Goal: Task Accomplishment & Management: Manage account settings

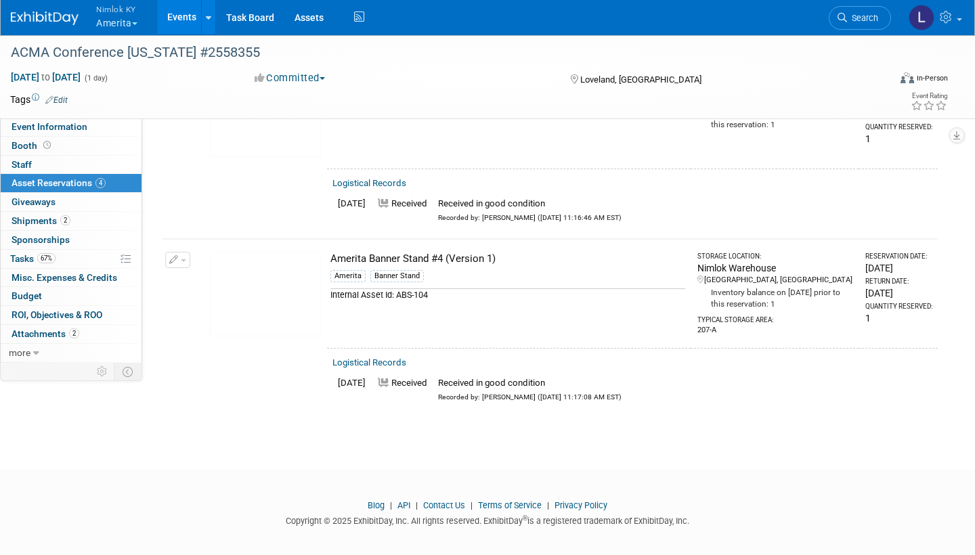
click at [116, 7] on span "Nimlok KY" at bounding box center [116, 9] width 41 height 14
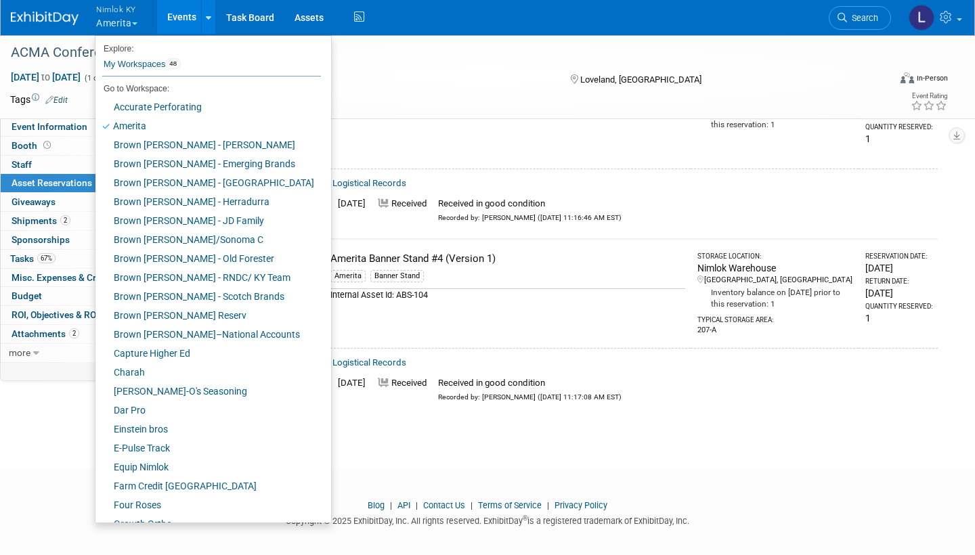
click at [120, 11] on span "Nimlok KY" at bounding box center [116, 9] width 41 height 14
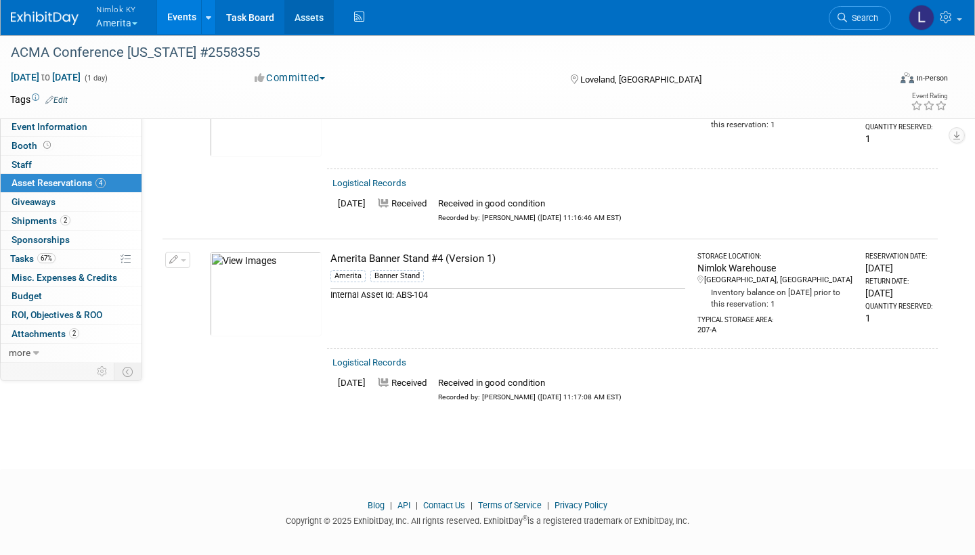
click at [317, 17] on link "Assets" at bounding box center [308, 17] width 49 height 34
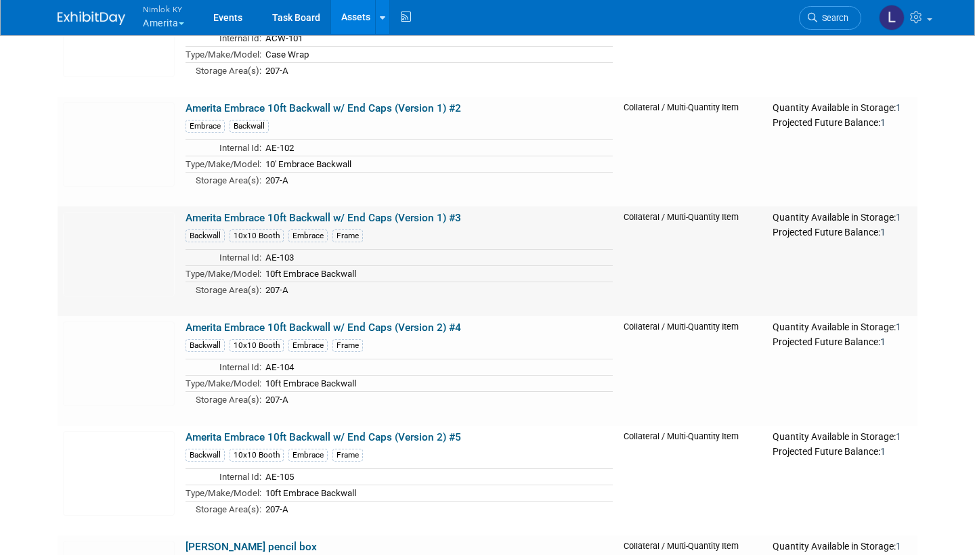
scroll to position [4464, 0]
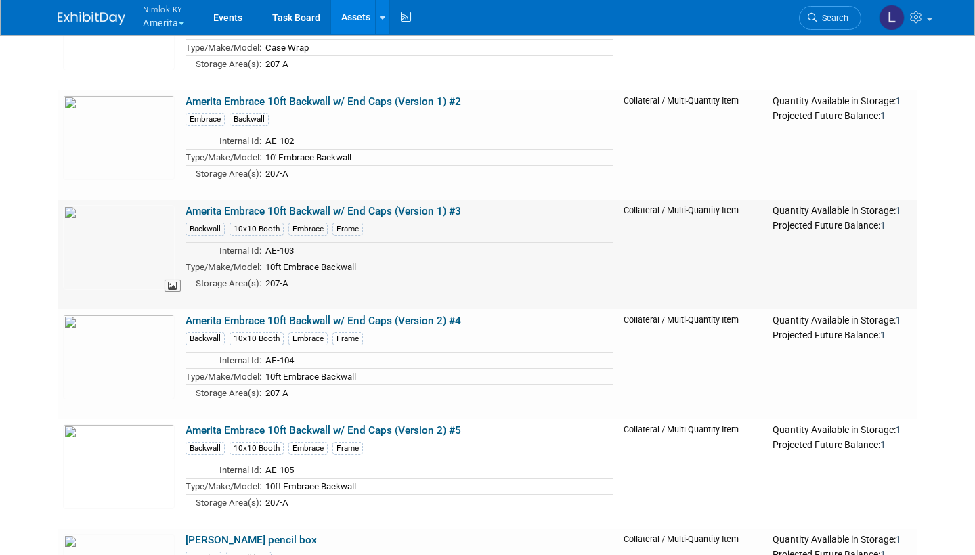
click at [125, 233] on img at bounding box center [119, 247] width 112 height 85
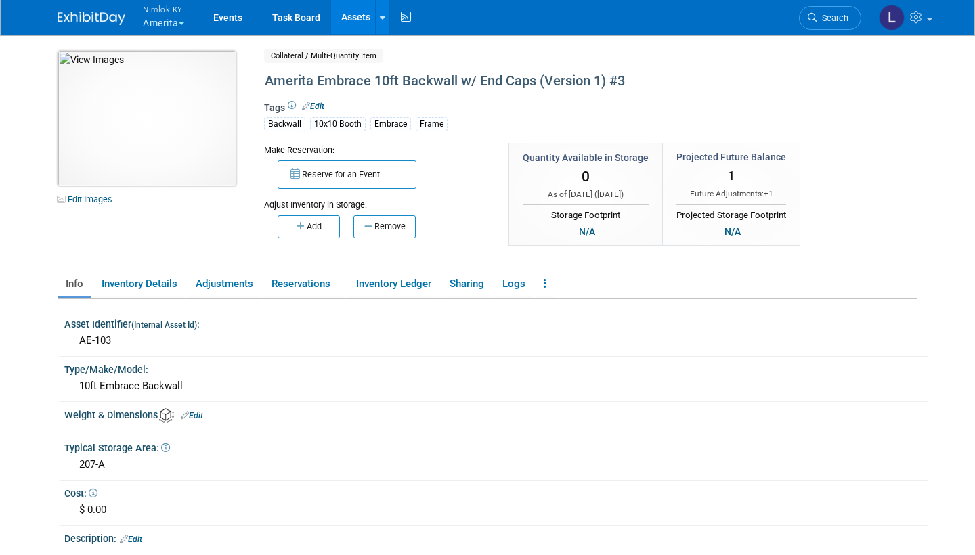
click at [164, 110] on img at bounding box center [147, 118] width 179 height 135
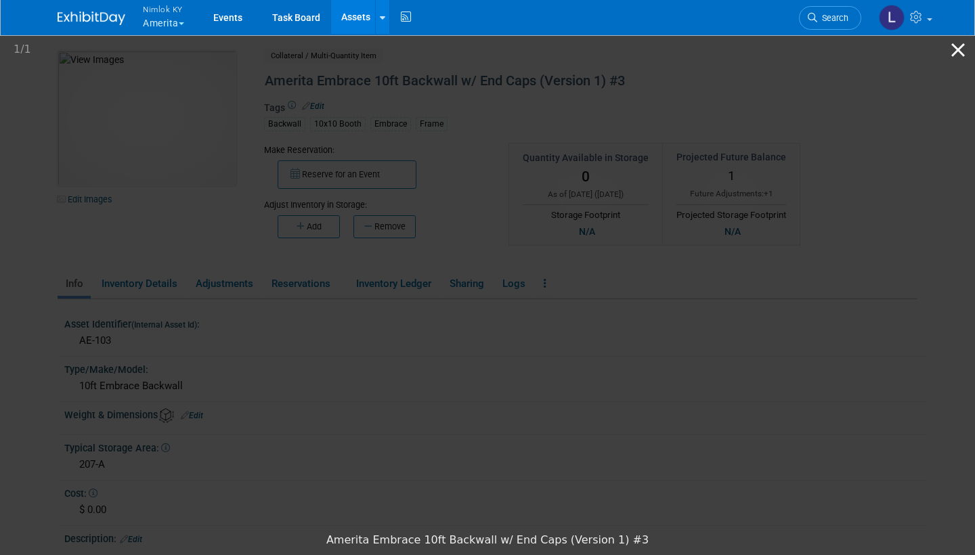
click at [957, 46] on button "Close gallery" at bounding box center [958, 50] width 34 height 32
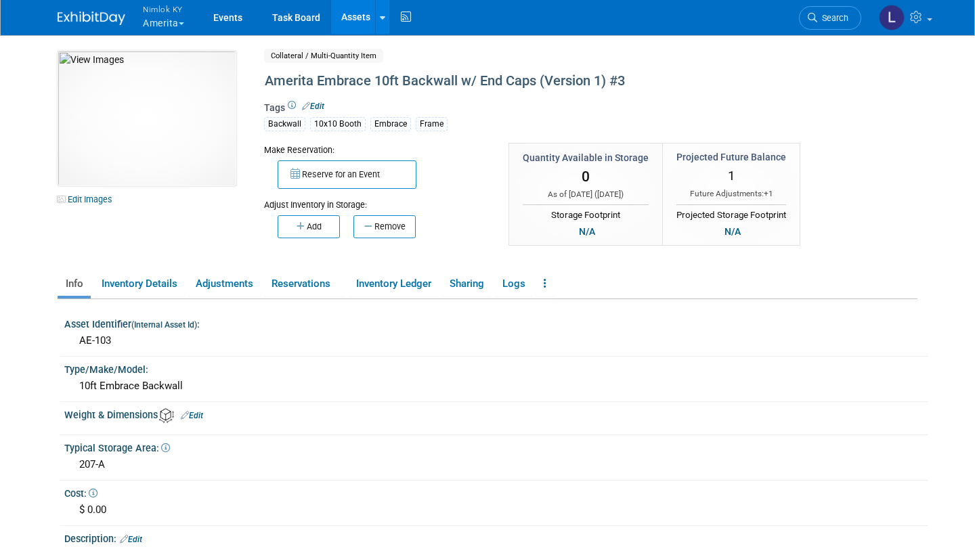
click at [363, 15] on link "Assets" at bounding box center [355, 17] width 49 height 34
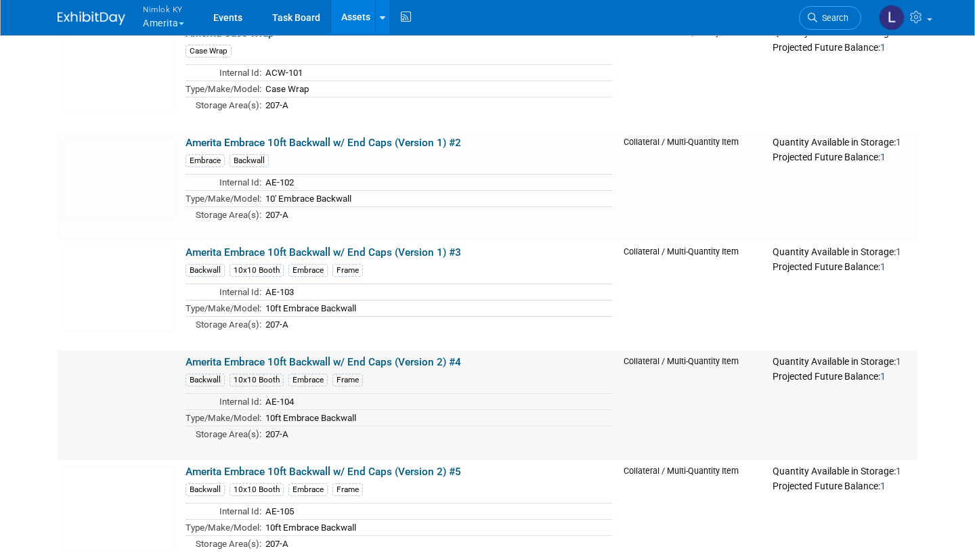
scroll to position [4424, 0]
click at [146, 389] on img at bounding box center [119, 397] width 112 height 85
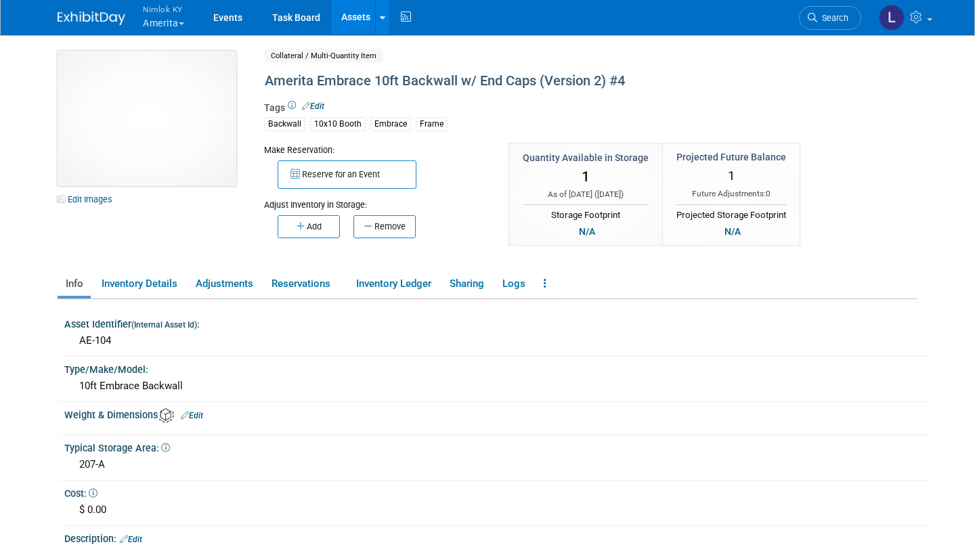
click at [187, 125] on img at bounding box center [147, 118] width 179 height 135
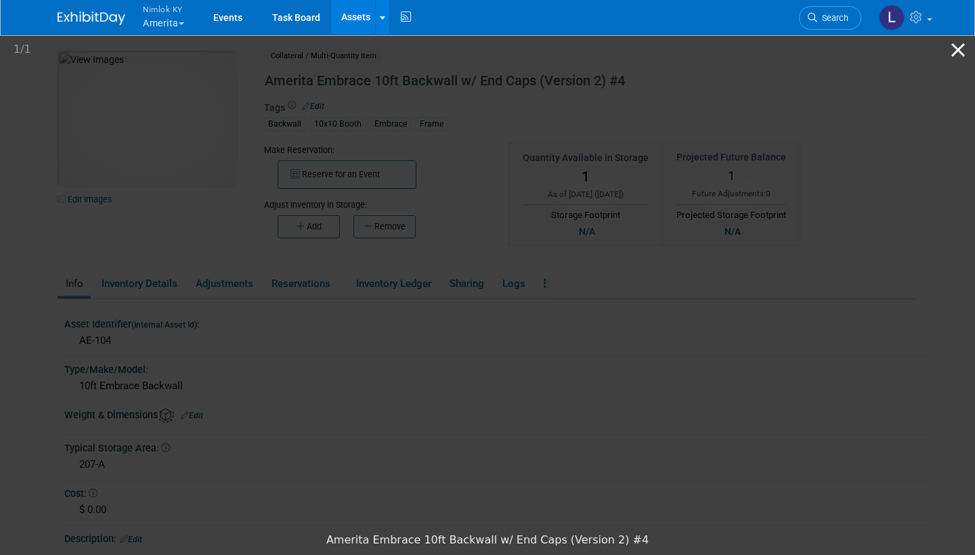
click at [959, 45] on button "Close gallery" at bounding box center [958, 50] width 34 height 32
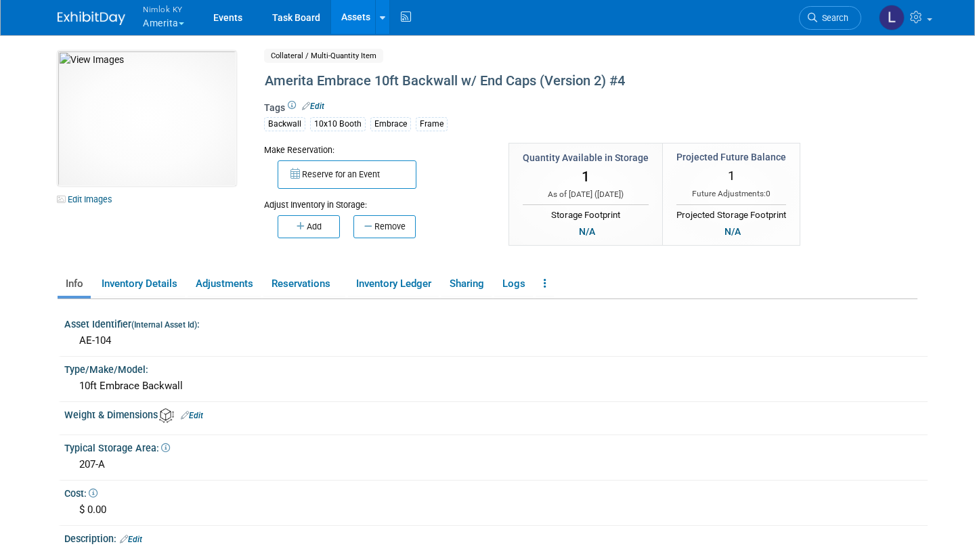
click at [360, 16] on link "Assets" at bounding box center [355, 17] width 49 height 34
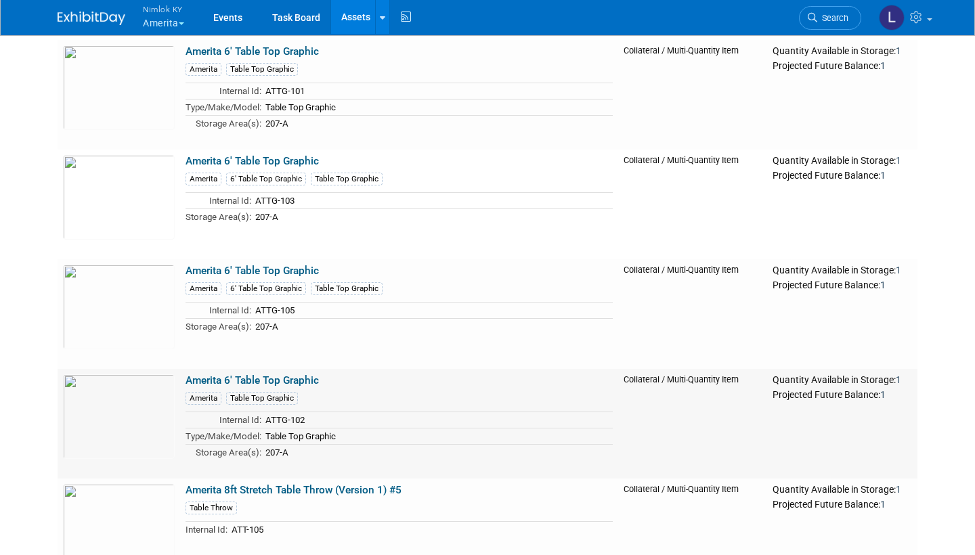
scroll to position [1444, 0]
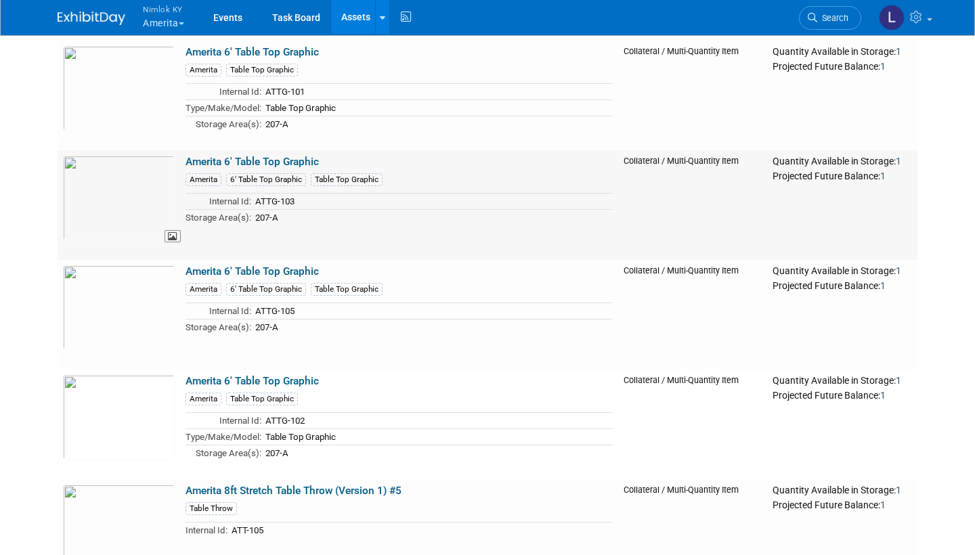
click at [122, 195] on img at bounding box center [119, 198] width 112 height 85
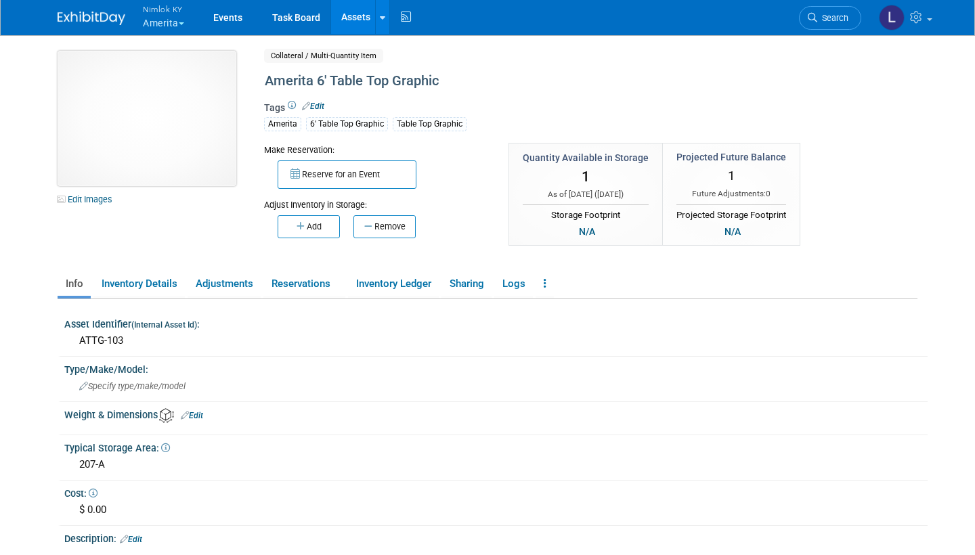
click at [174, 116] on img at bounding box center [147, 118] width 179 height 135
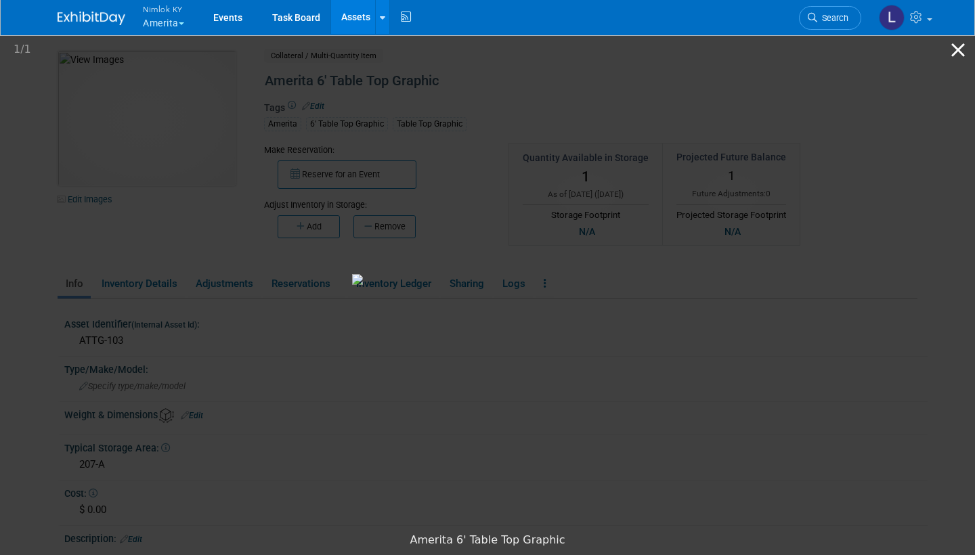
click at [958, 45] on button "Close gallery" at bounding box center [958, 50] width 34 height 32
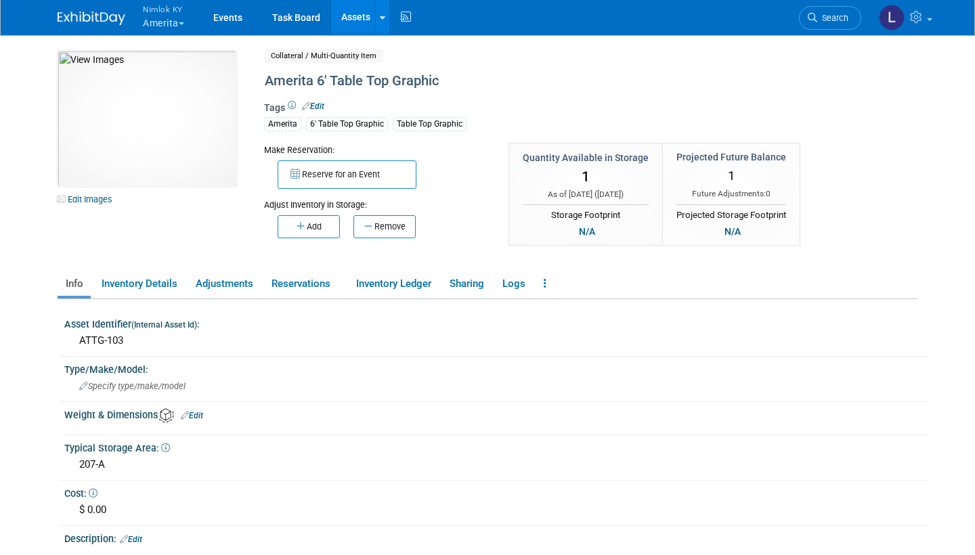
click at [357, 16] on link "Assets" at bounding box center [355, 17] width 49 height 34
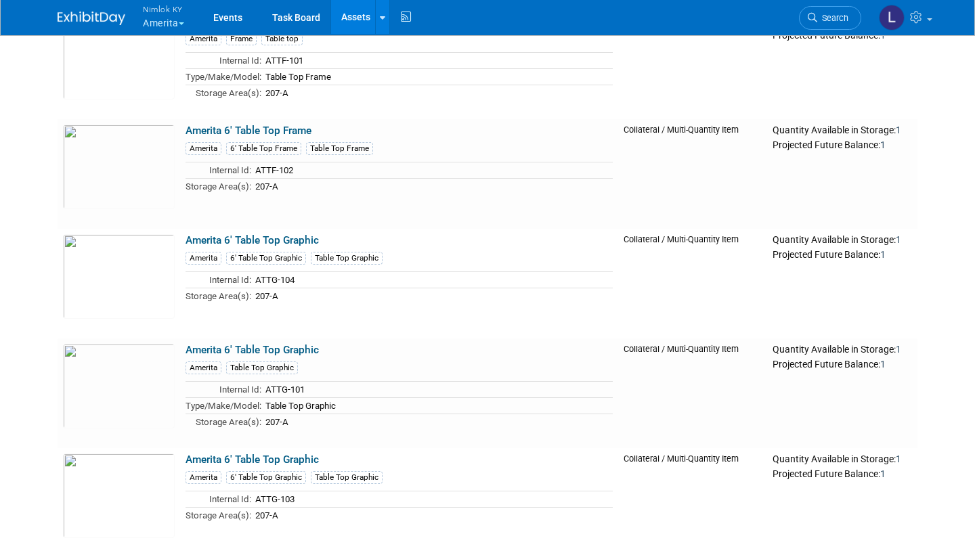
scroll to position [1147, 0]
click at [120, 262] on img at bounding box center [119, 276] width 112 height 85
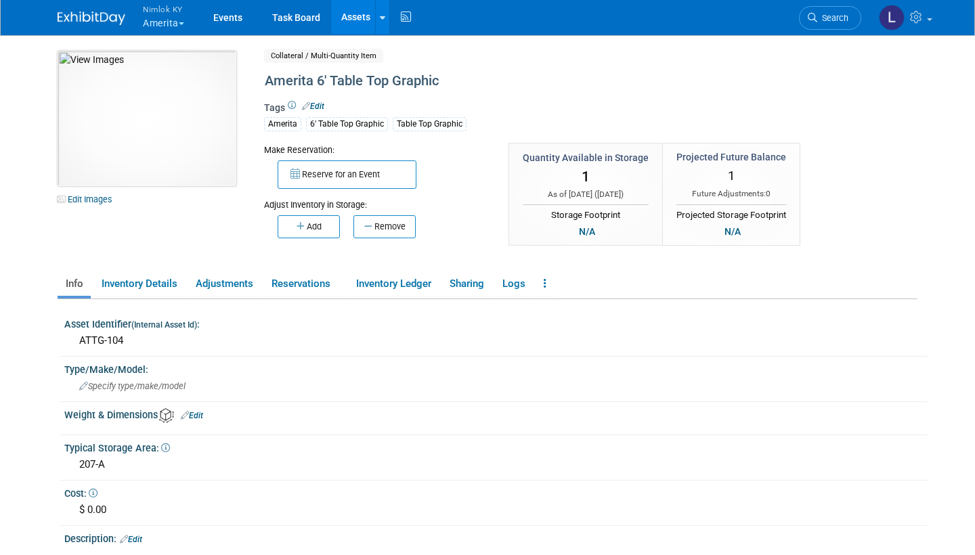
click at [151, 108] on img at bounding box center [147, 118] width 179 height 135
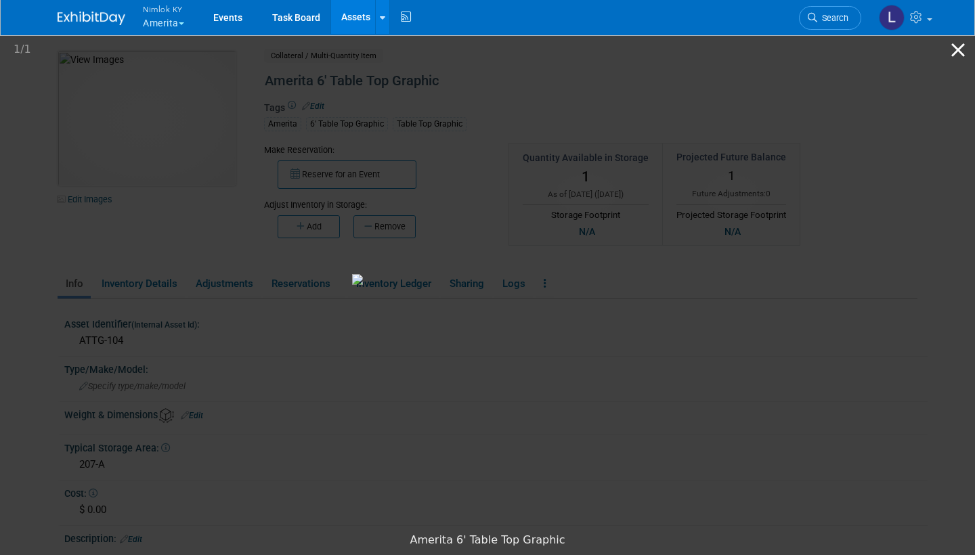
click at [958, 45] on button "Close gallery" at bounding box center [958, 50] width 34 height 32
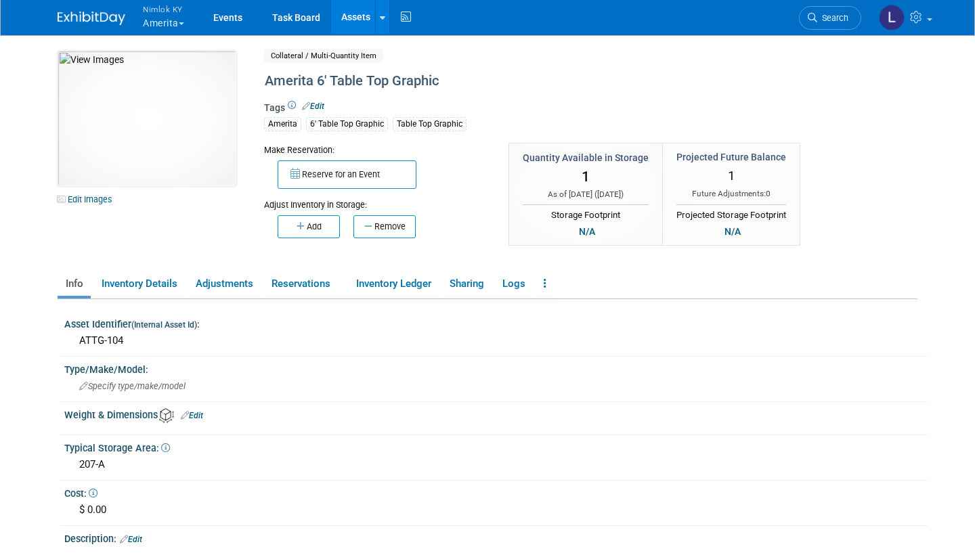
click at [355, 16] on link "Assets" at bounding box center [355, 17] width 49 height 34
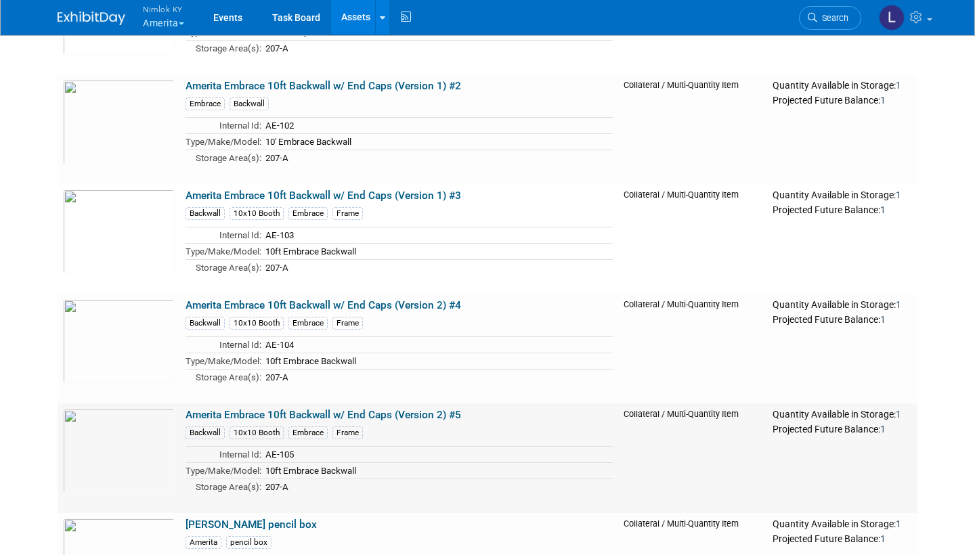
scroll to position [4481, 0]
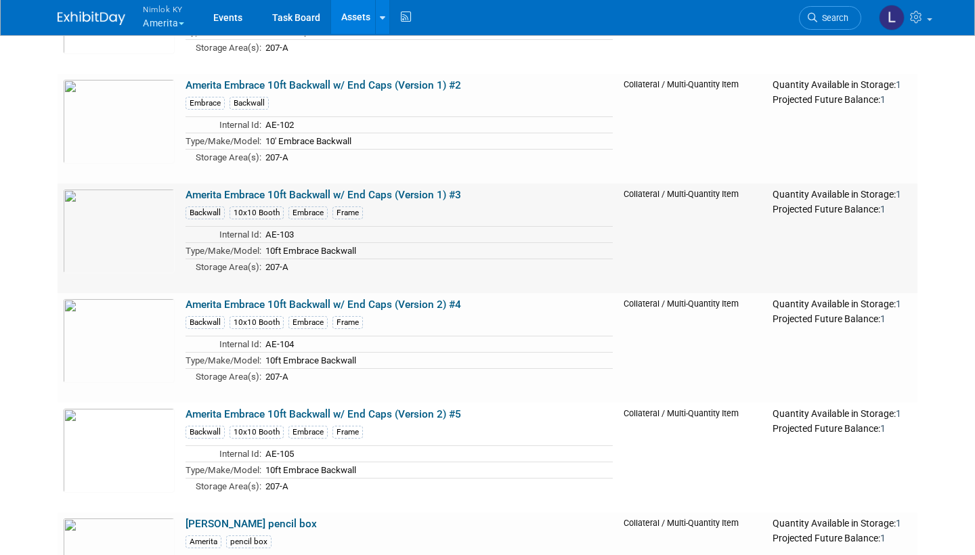
click at [258, 192] on link "Amerita Embrace 10ft Backwall w/ End Caps (Version 1) #3" at bounding box center [322, 195] width 275 height 12
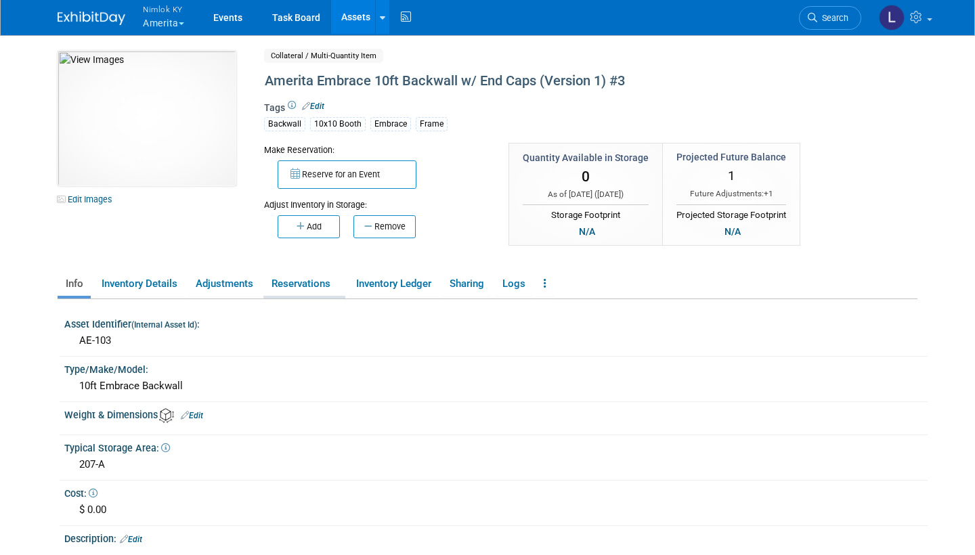
click at [322, 285] on link "Reservations" at bounding box center [304, 284] width 82 height 24
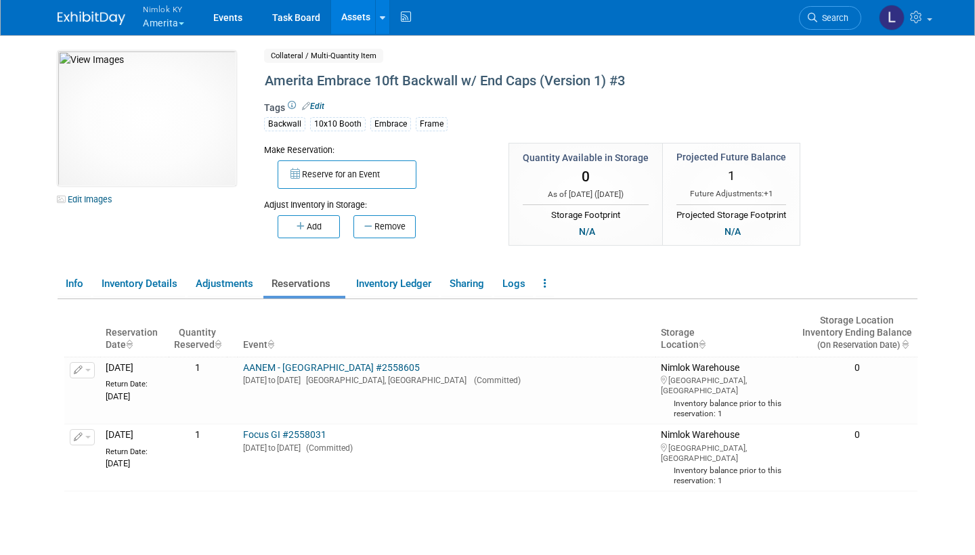
click at [361, 18] on link "Assets" at bounding box center [355, 17] width 49 height 34
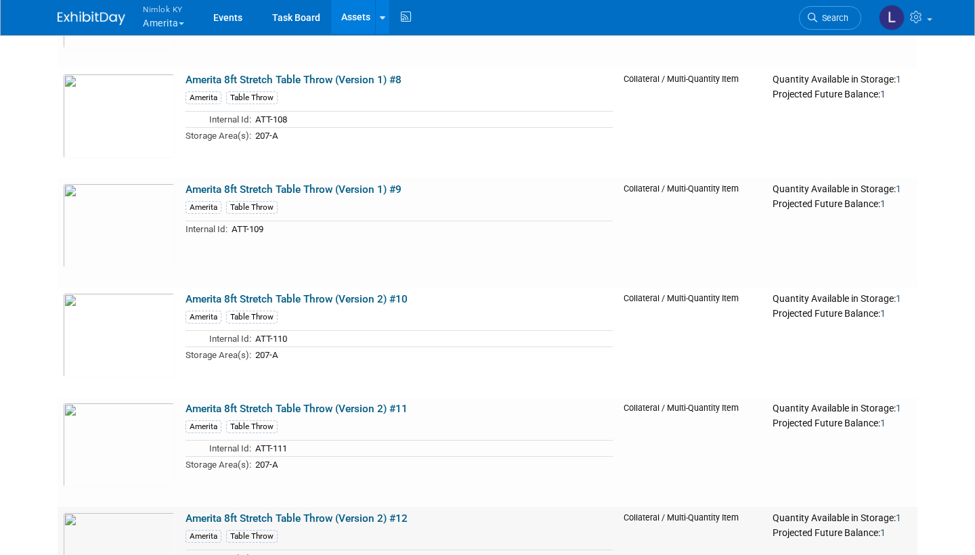
scroll to position [2184, 0]
click at [257, 183] on link "Amerita 8ft Stretch Table Throw (Version 1) #9" at bounding box center [293, 189] width 216 height 12
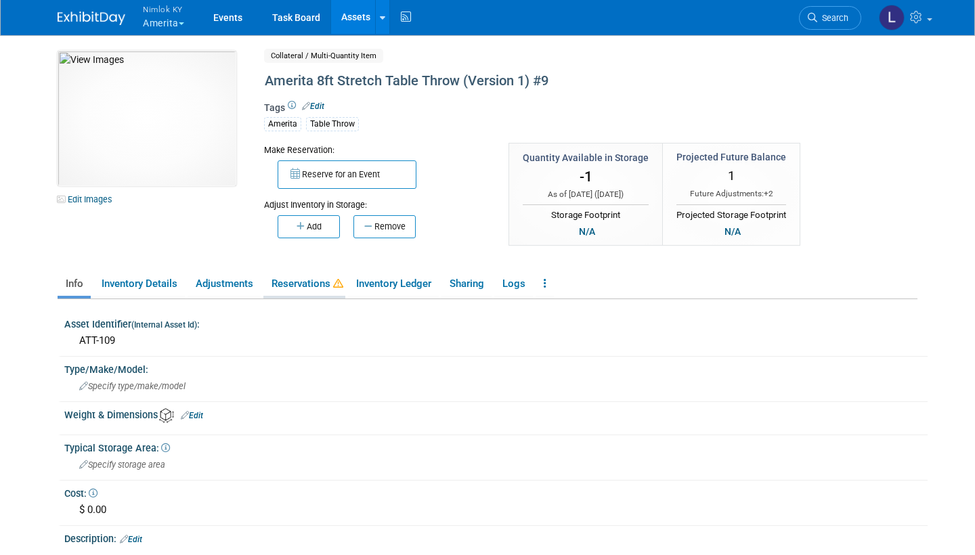
click at [298, 282] on link "Reservations" at bounding box center [304, 284] width 82 height 24
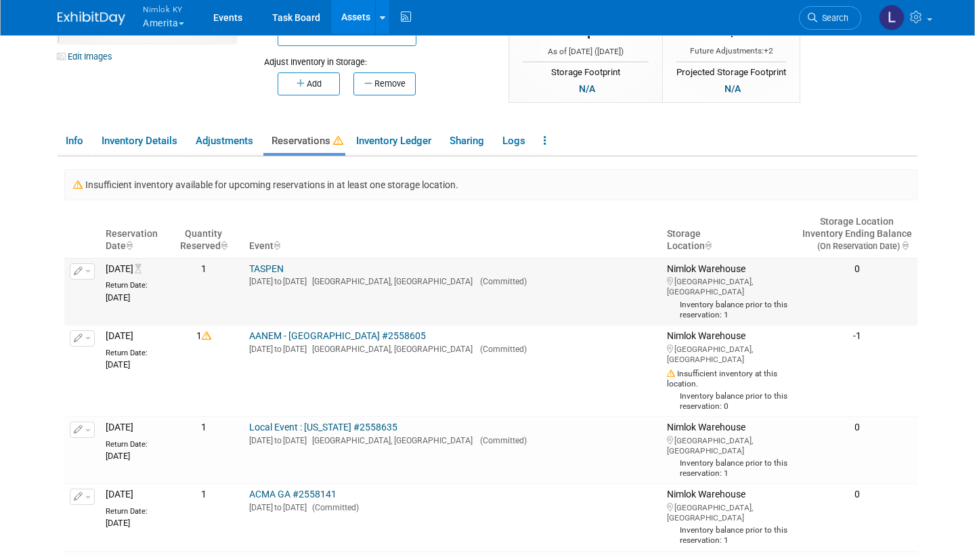
scroll to position [145, 0]
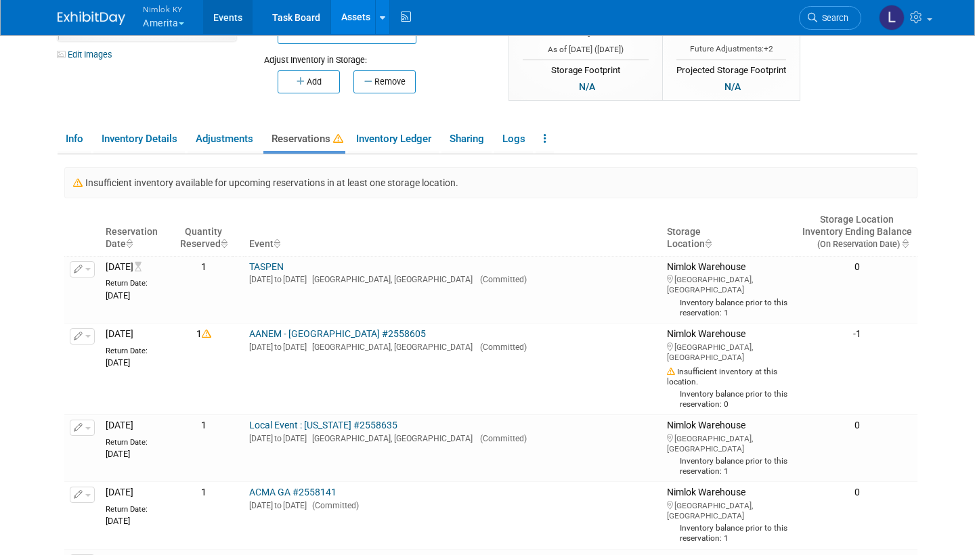
click at [235, 18] on link "Events" at bounding box center [227, 17] width 49 height 34
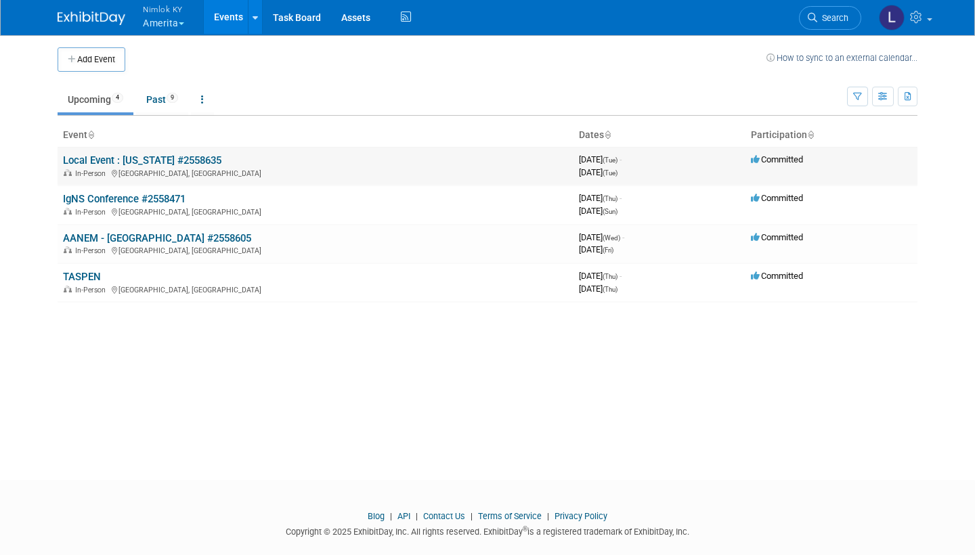
click at [161, 158] on link "Local Event : [US_STATE] #2558635" at bounding box center [142, 160] width 158 height 12
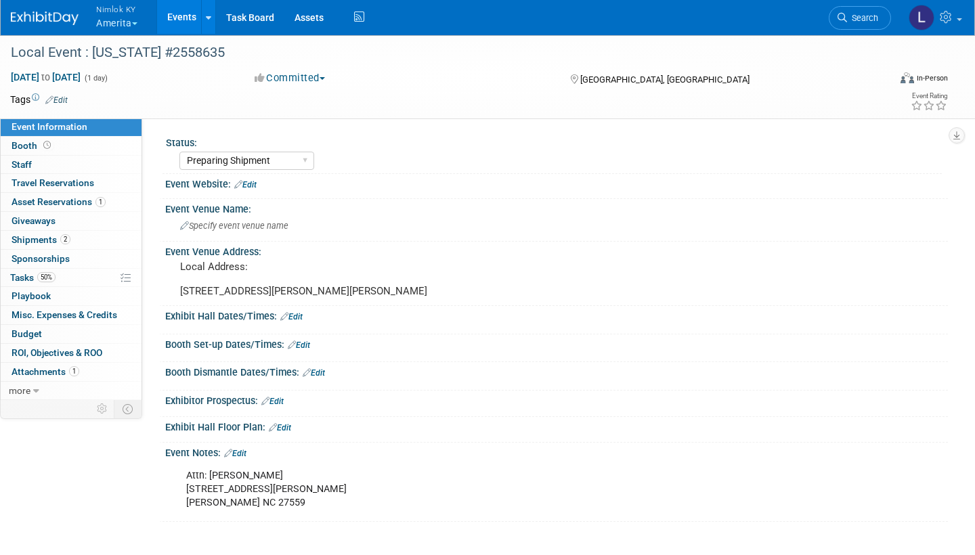
select select "Preparing Shipment"
click at [62, 198] on span "Asset Reservations 1" at bounding box center [59, 201] width 94 height 11
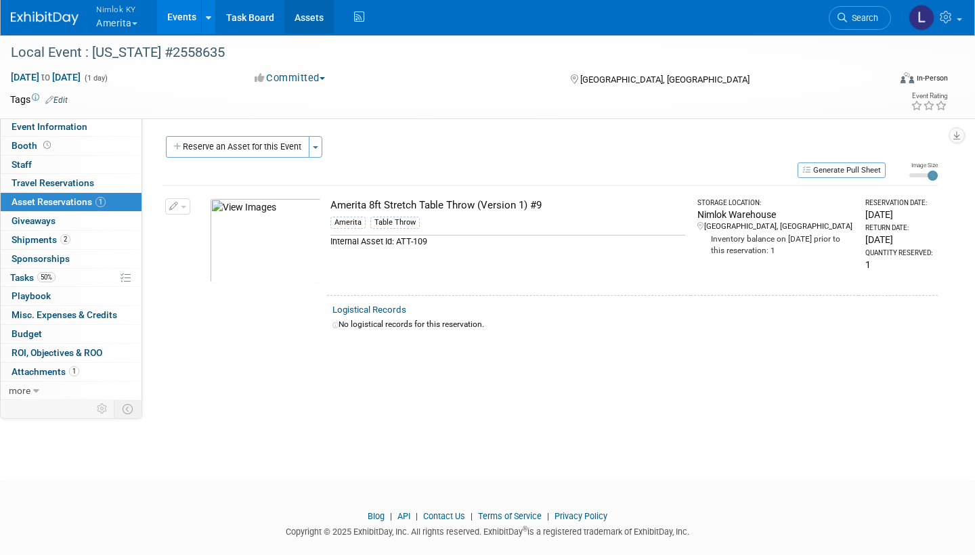
click at [310, 19] on link "Assets" at bounding box center [308, 17] width 49 height 34
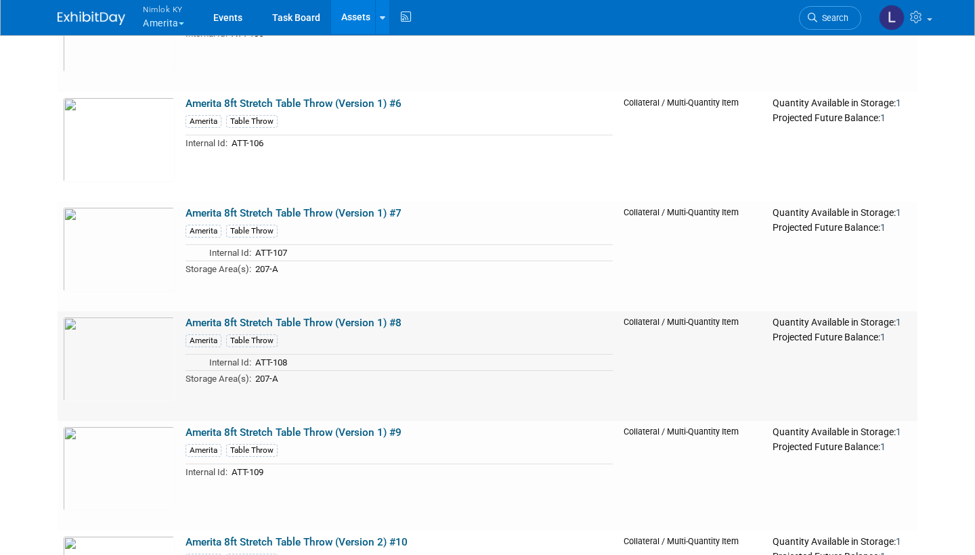
scroll to position [1936, 0]
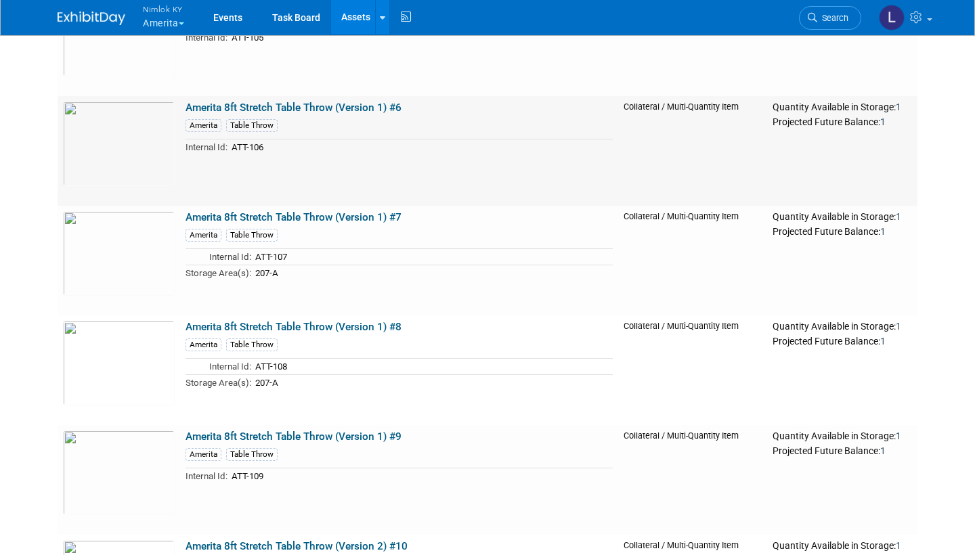
click at [282, 102] on link "Amerita 8ft Stretch Table Throw (Version 1) #6" at bounding box center [293, 108] width 216 height 12
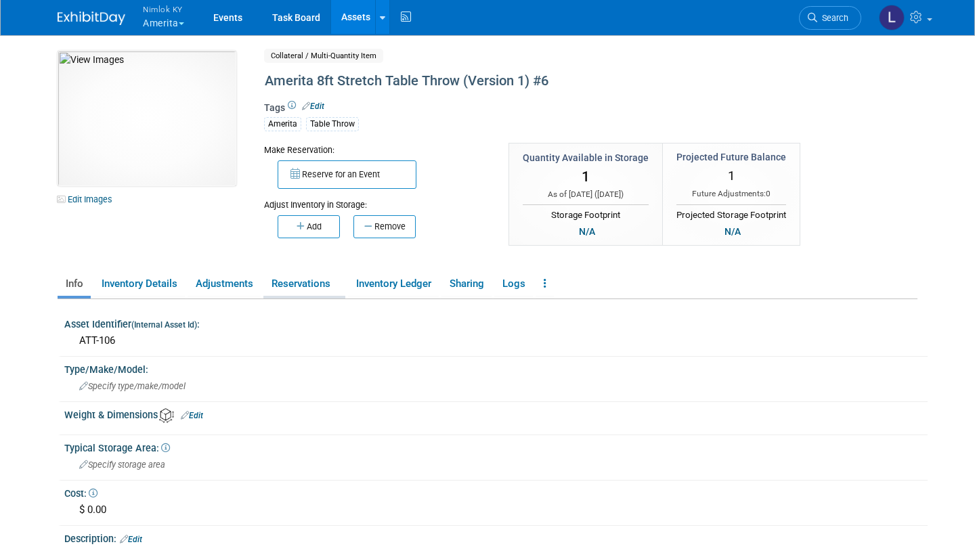
click at [298, 280] on link "Reservations" at bounding box center [304, 284] width 82 height 24
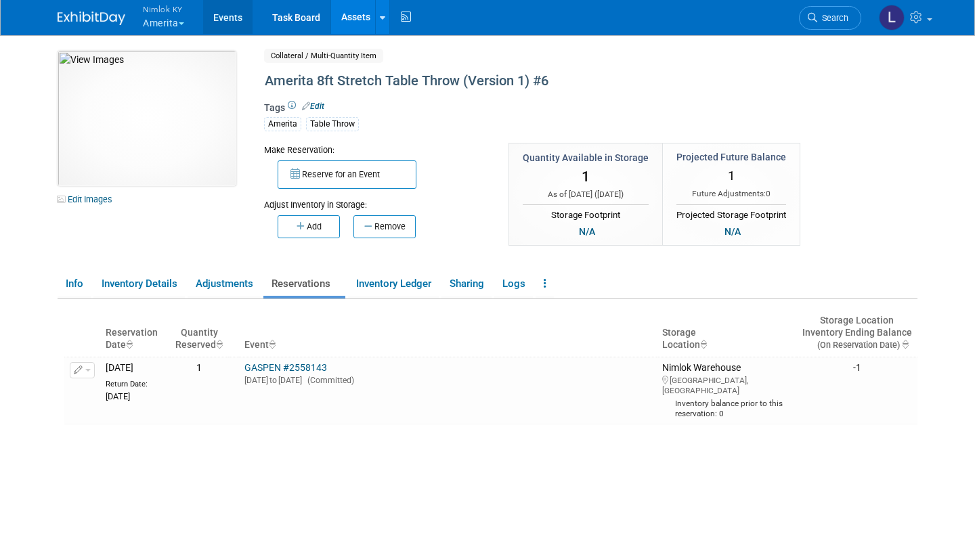
click at [242, 18] on link "Events" at bounding box center [227, 17] width 49 height 34
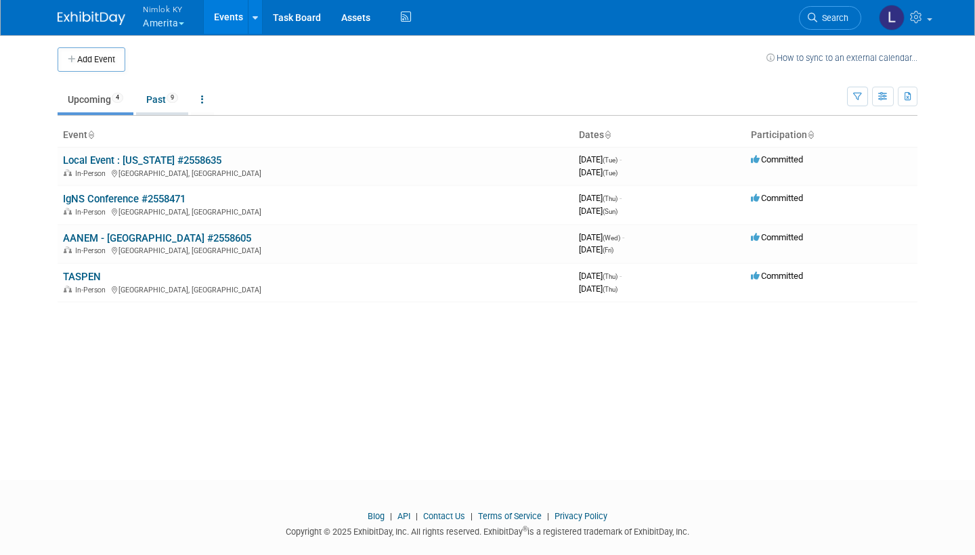
click at [160, 100] on link "Past 9" at bounding box center [162, 100] width 52 height 26
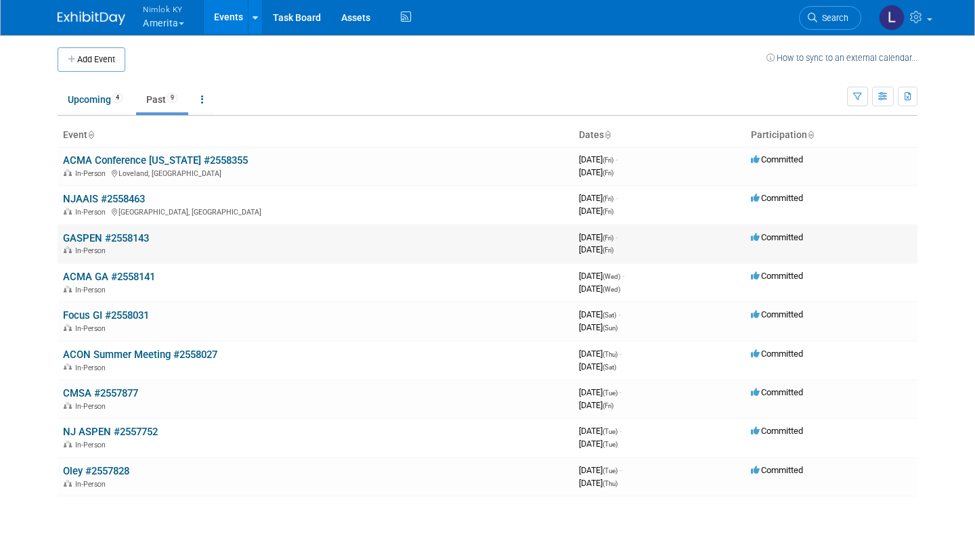
click at [127, 232] on link "GASPEN #2558143" at bounding box center [106, 238] width 86 height 12
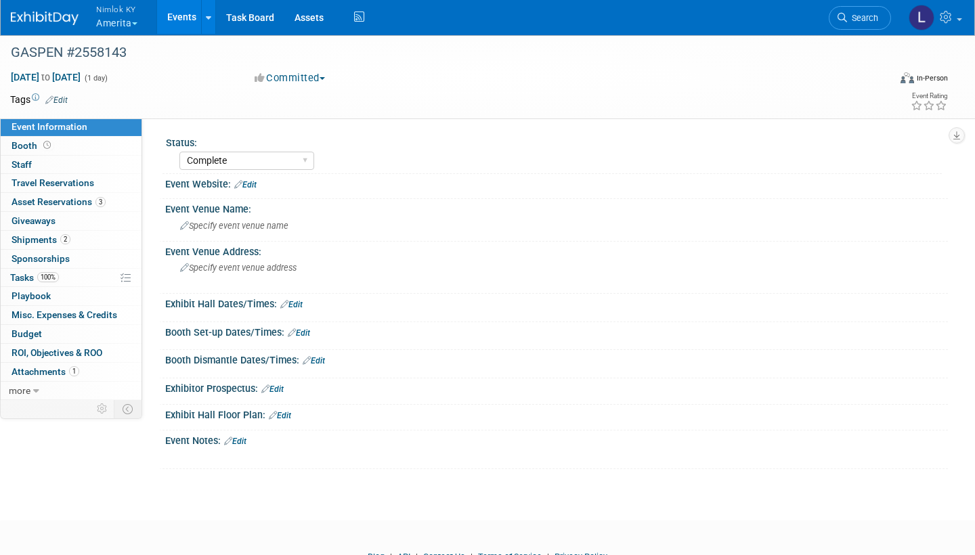
select select "Complete"
click at [79, 199] on span "Asset Reservations 3" at bounding box center [59, 201] width 94 height 11
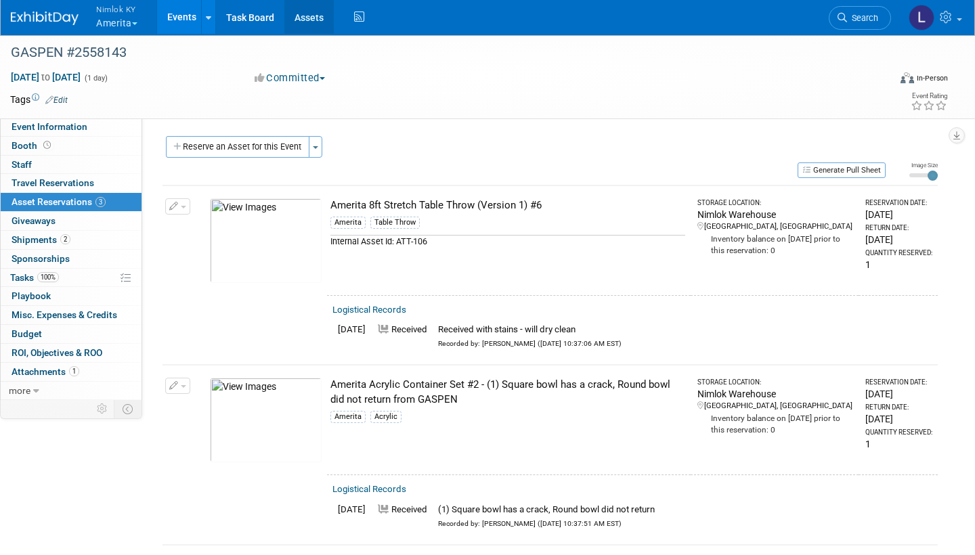
click at [309, 17] on link "Assets" at bounding box center [308, 17] width 49 height 34
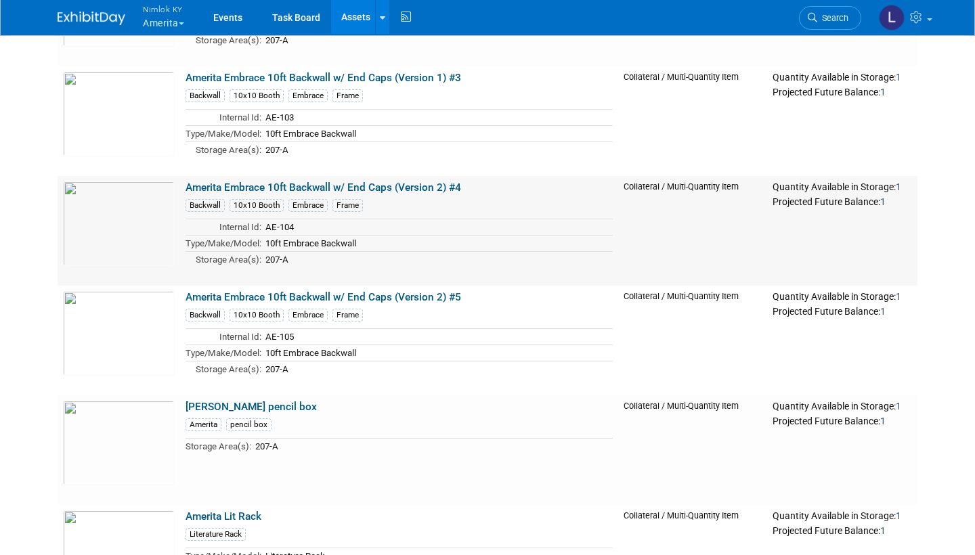
scroll to position [4598, 0]
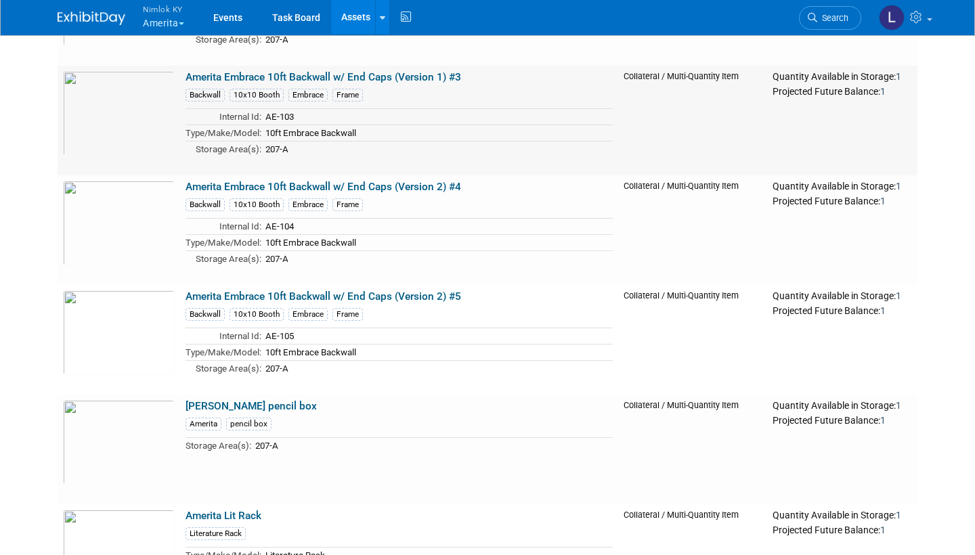
click at [288, 74] on link "Amerita Embrace 10ft Backwall w/ End Caps (Version 1) #3" at bounding box center [322, 77] width 275 height 12
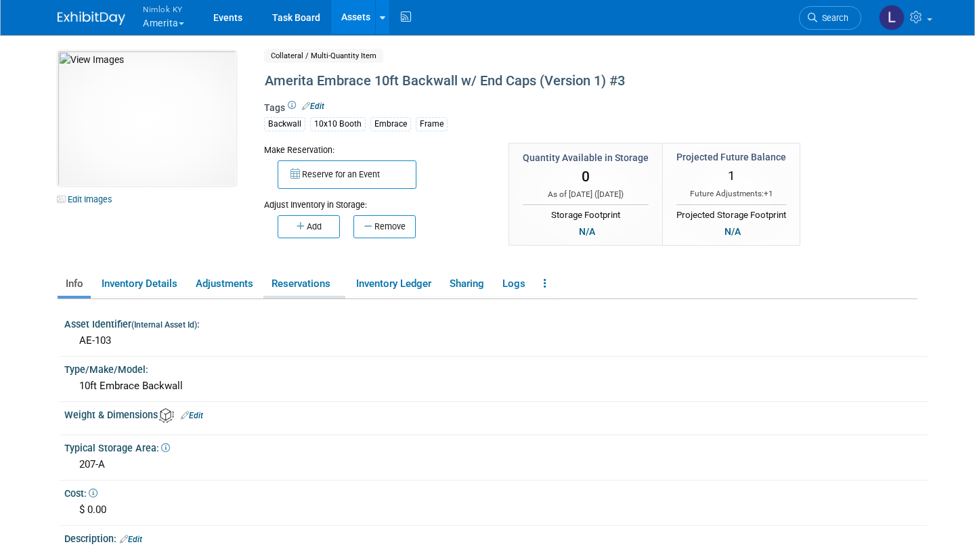
click at [305, 282] on link "Reservations" at bounding box center [304, 284] width 82 height 24
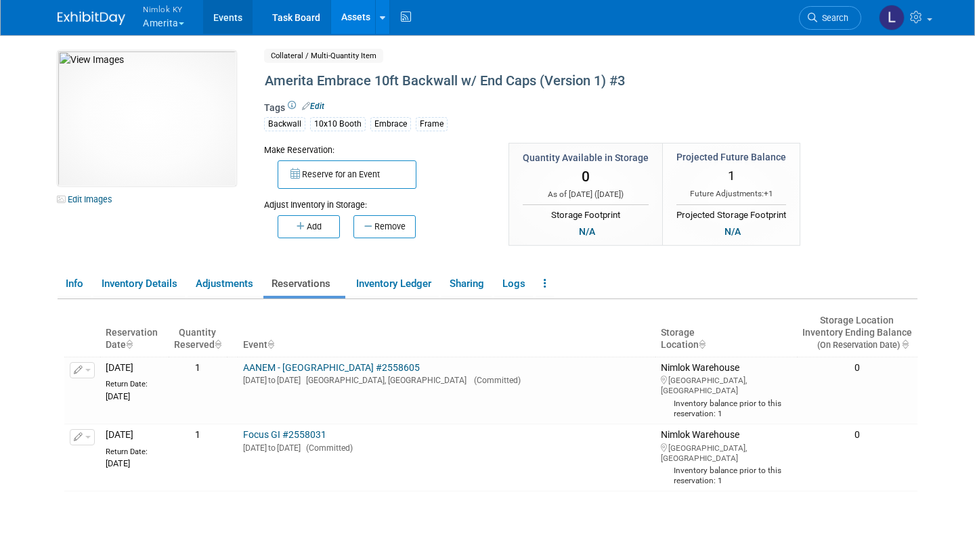
click at [235, 15] on link "Events" at bounding box center [227, 17] width 49 height 34
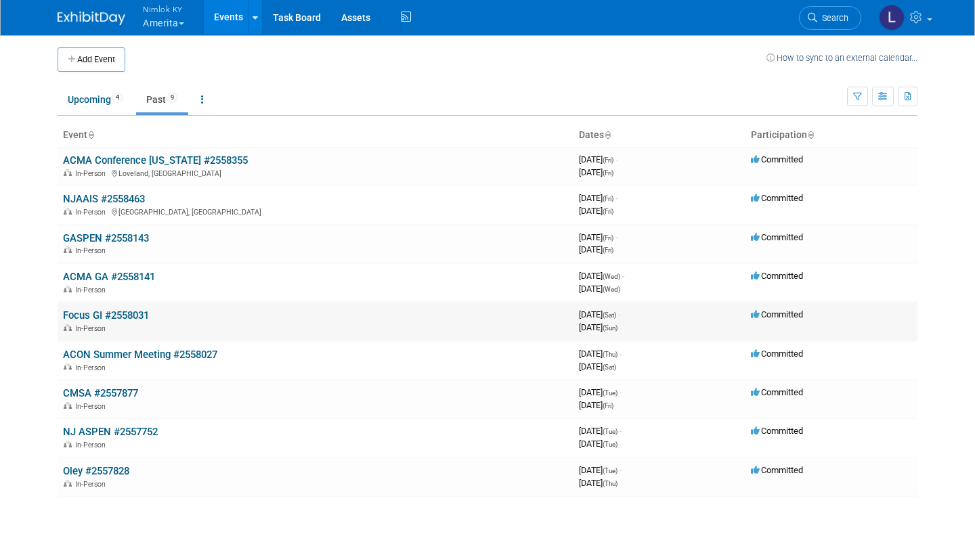
click at [118, 309] on link "Focus GI #2558031" at bounding box center [106, 315] width 86 height 12
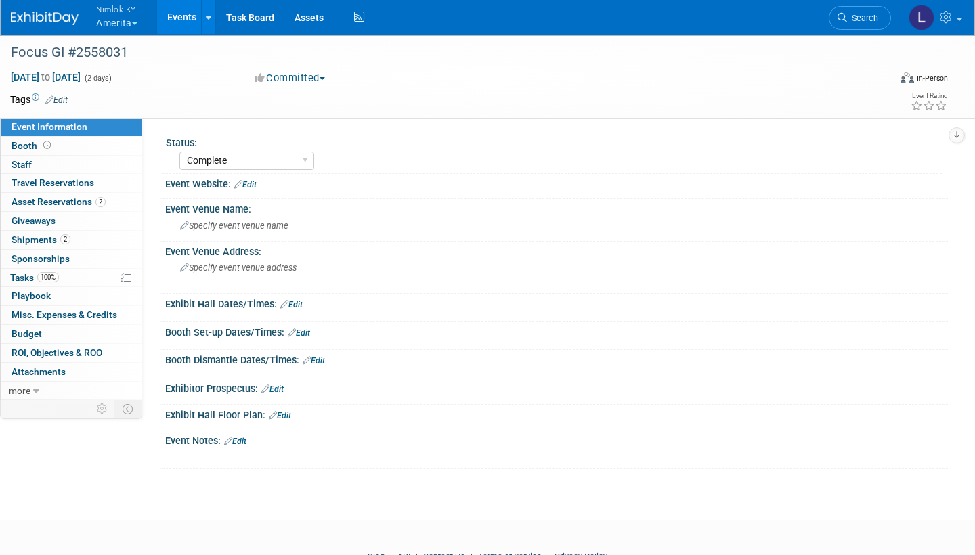
select select "Complete"
click at [74, 199] on span "Asset Reservations 2" at bounding box center [59, 201] width 94 height 11
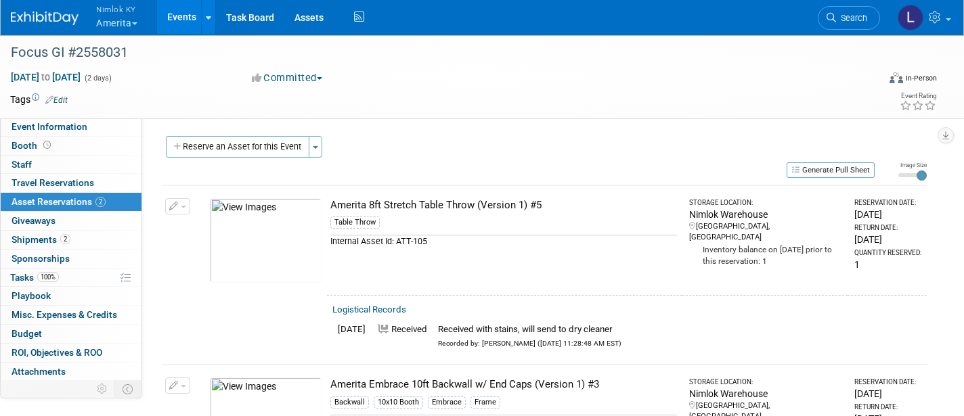
click at [183, 18] on link "Events" at bounding box center [181, 17] width 49 height 34
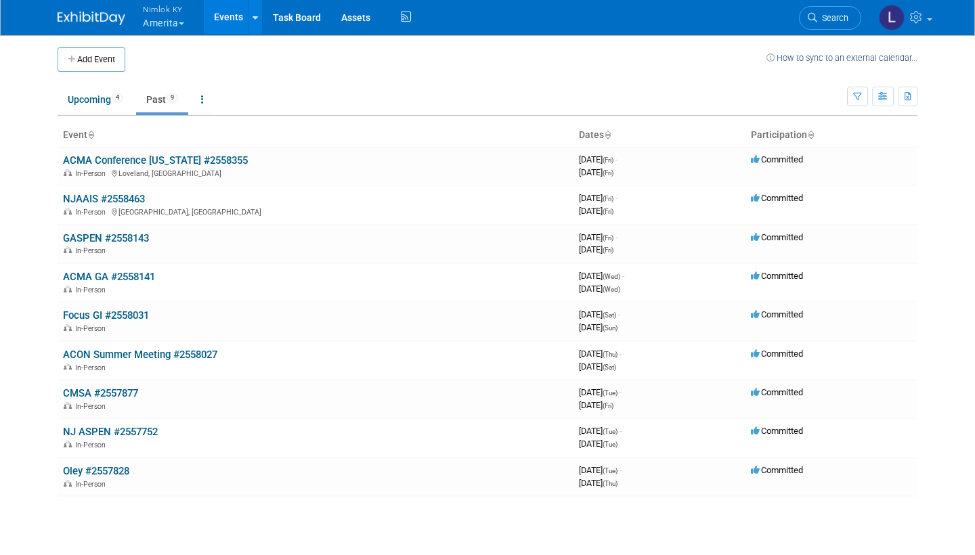
click at [99, 96] on link "Upcoming 4" at bounding box center [96, 100] width 76 height 26
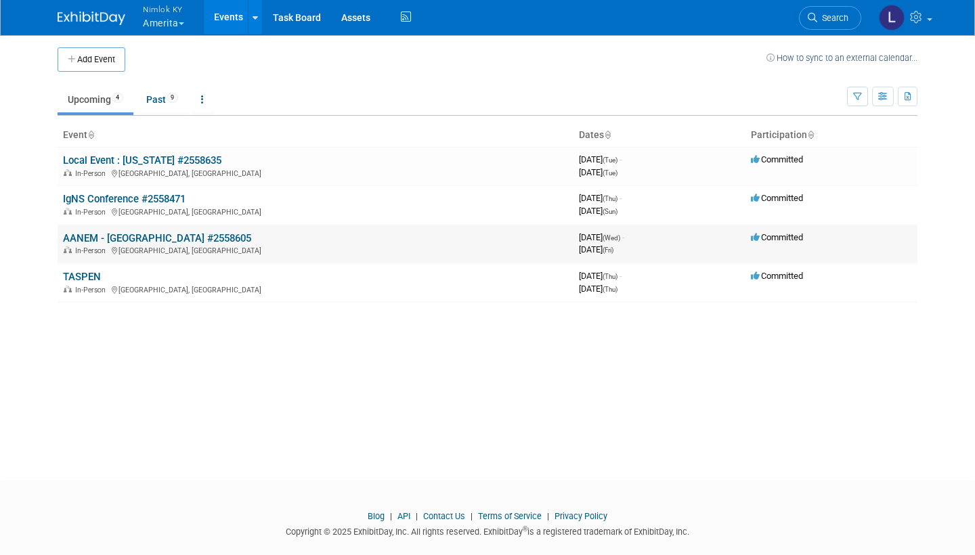
click at [146, 232] on link "AANEM - San Francisco #2558605" at bounding box center [157, 238] width 188 height 12
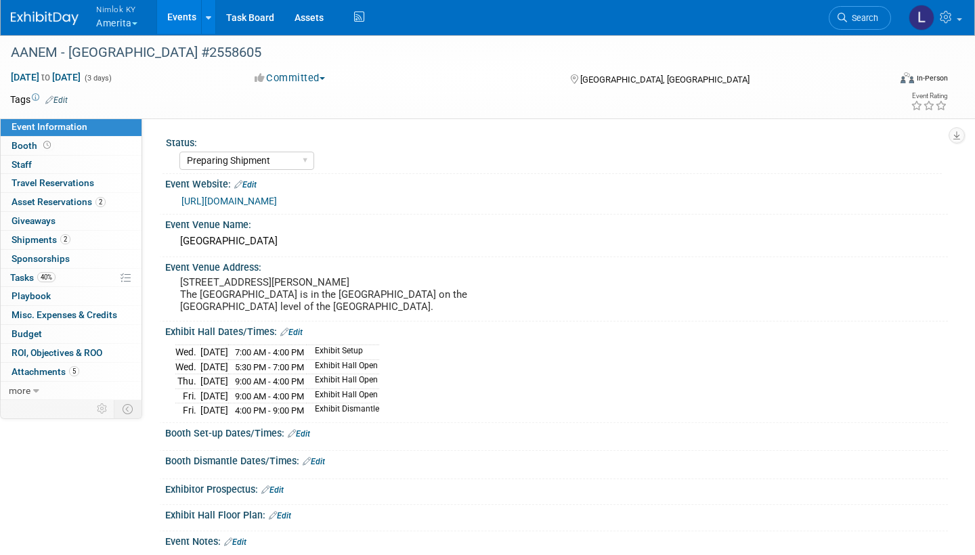
select select "Preparing Shipment"
click at [76, 200] on span "Asset Reservations 2" at bounding box center [59, 201] width 94 height 11
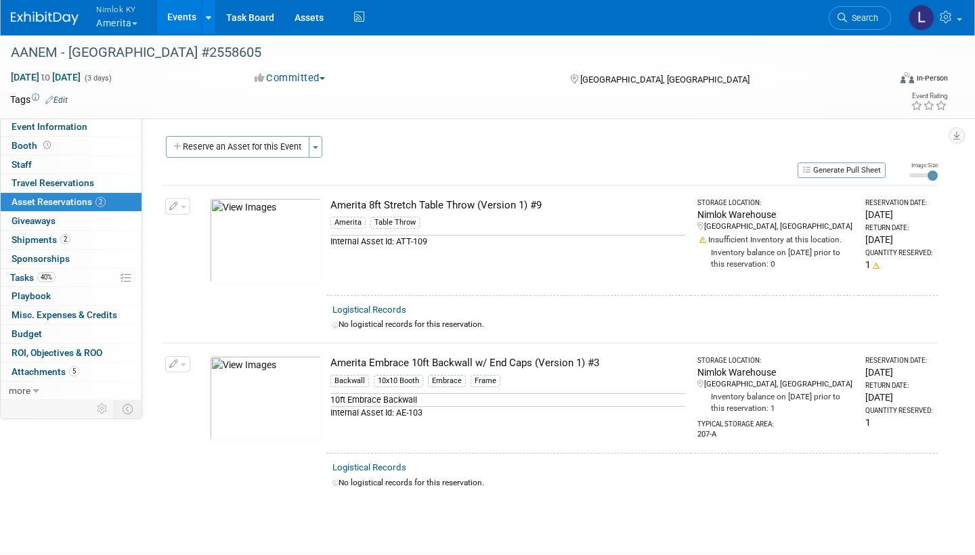
click at [183, 201] on button "button" at bounding box center [177, 206] width 25 height 16
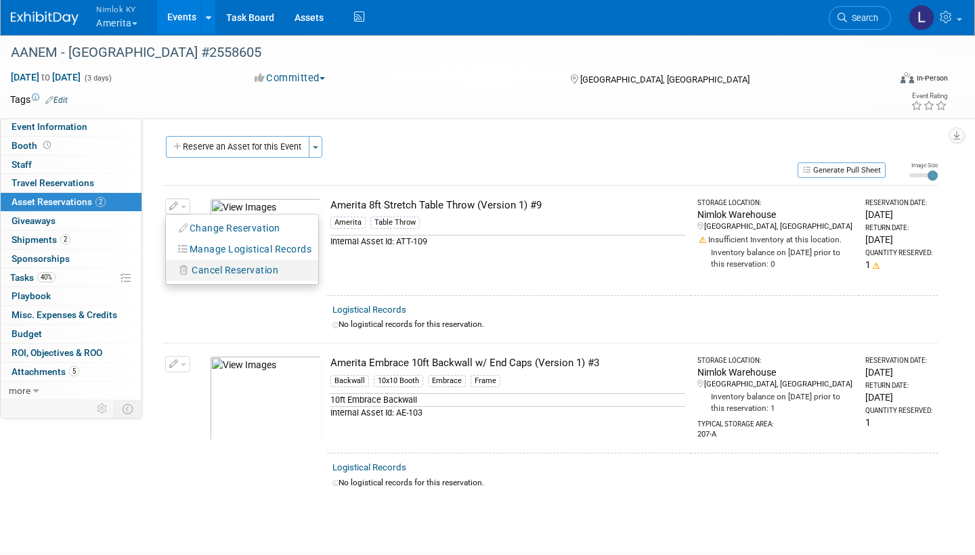
click at [210, 269] on span "Cancel Reservation" at bounding box center [235, 270] width 87 height 11
click at [335, 275] on link "Yes" at bounding box center [334, 282] width 39 height 22
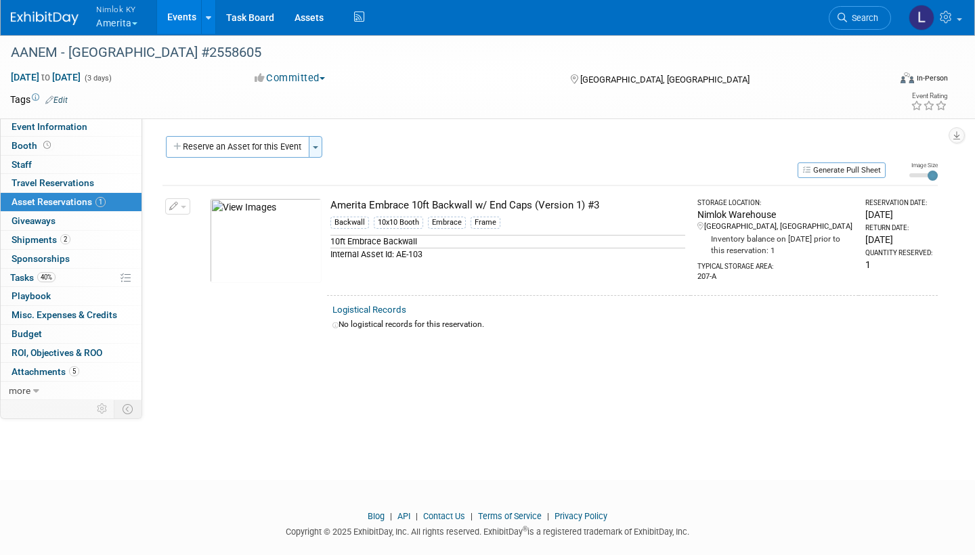
click at [317, 152] on button "Toggle Dropdown" at bounding box center [316, 147] width 14 height 22
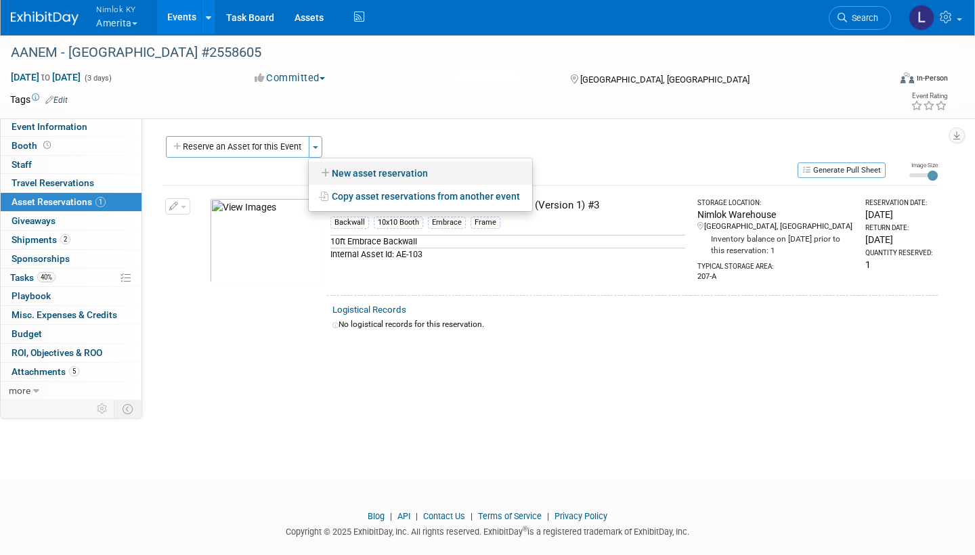
click at [363, 175] on link "New asset reservation" at bounding box center [420, 173] width 223 height 23
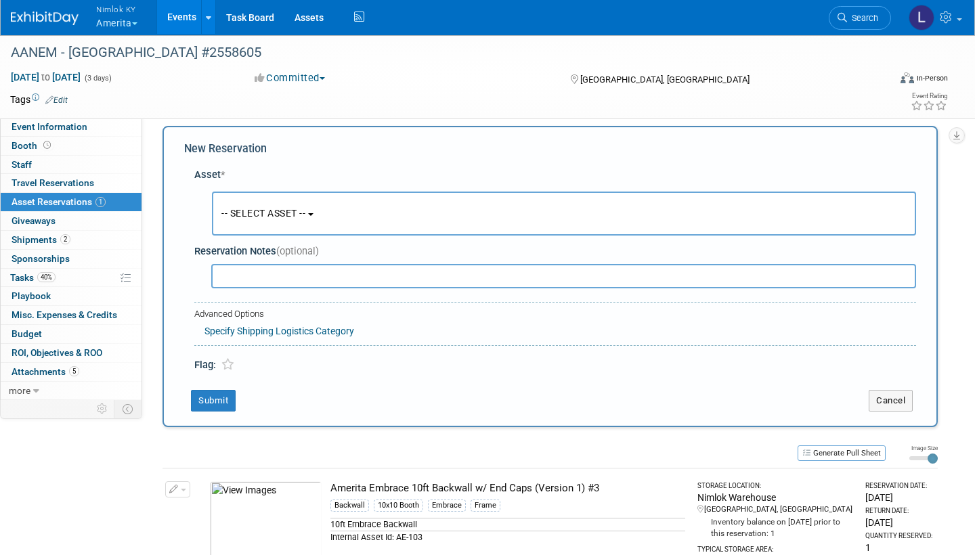
scroll to position [12, 0]
click at [353, 208] on button "-- SELECT ASSET --" at bounding box center [564, 212] width 704 height 44
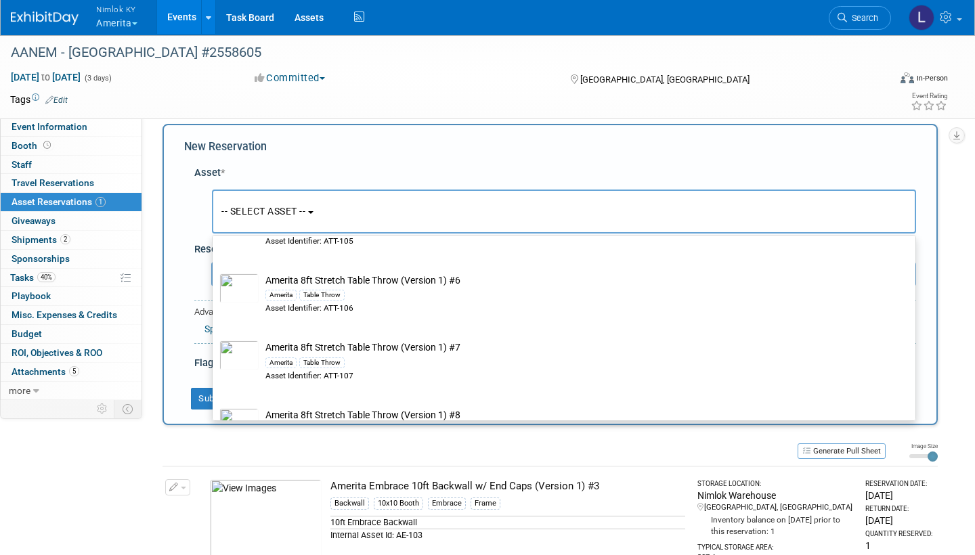
scroll to position [1151, 0]
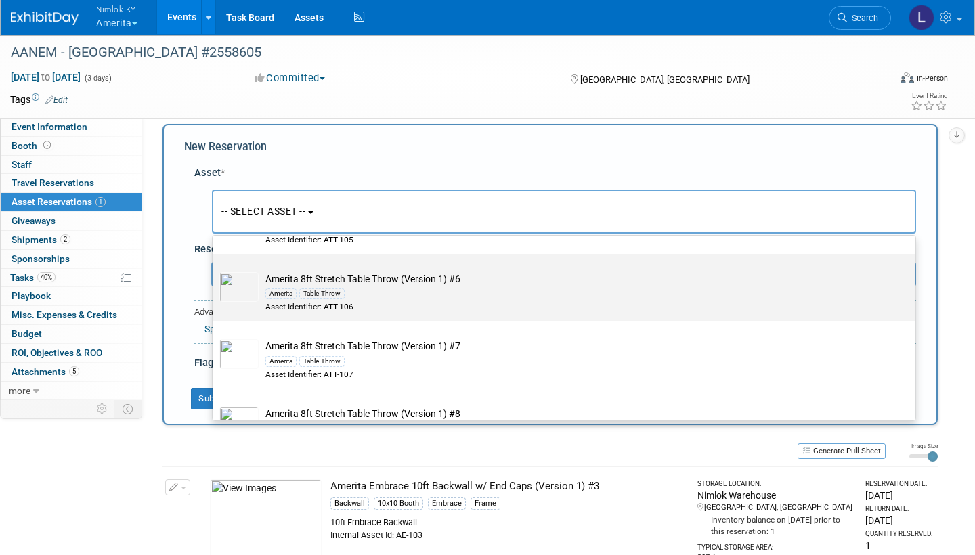
click at [356, 272] on td "Amerita 8ft Stretch Table Throw (Version 1) #6 Amerita Table Throw Asset Identi…" at bounding box center [573, 292] width 629 height 41
click at [215, 265] on input "Amerita 8ft Stretch Table Throw (Version 1) #6 Amerita Table Throw Asset Identi…" at bounding box center [210, 265] width 9 height 9
select select "10726796"
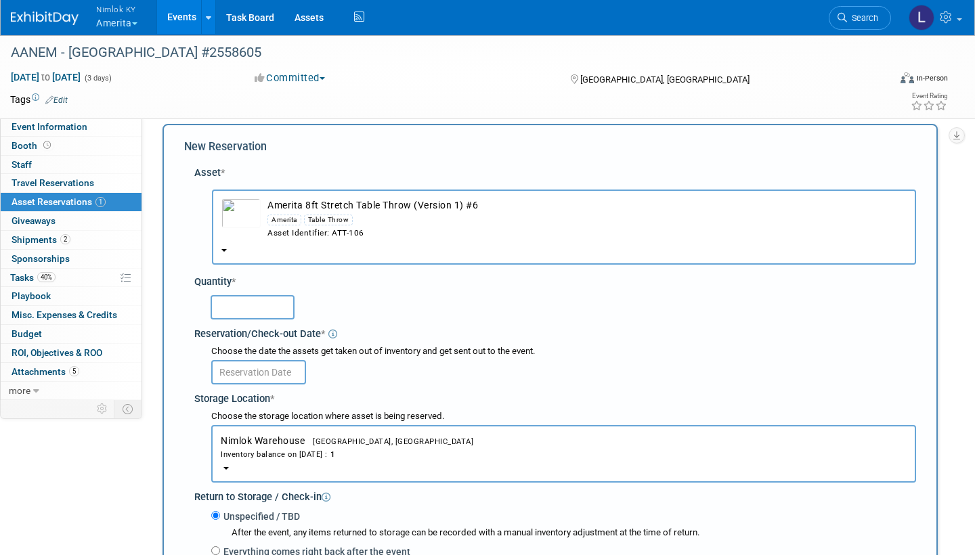
click at [252, 295] on input "text" at bounding box center [252, 307] width 84 height 24
type input "1"
click at [280, 360] on input "text" at bounding box center [258, 372] width 95 height 24
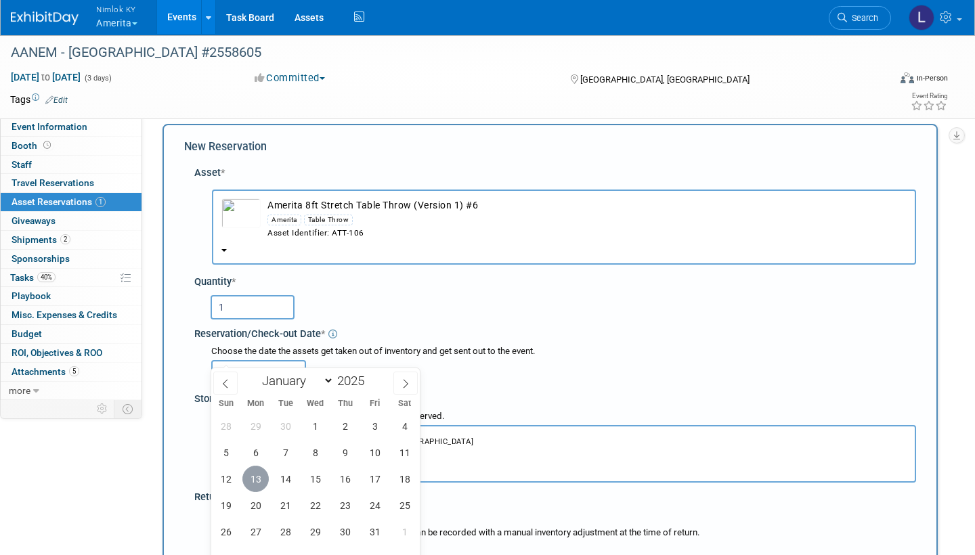
click at [261, 476] on span "13" at bounding box center [255, 479] width 26 height 26
type input "Oct 13, 2025"
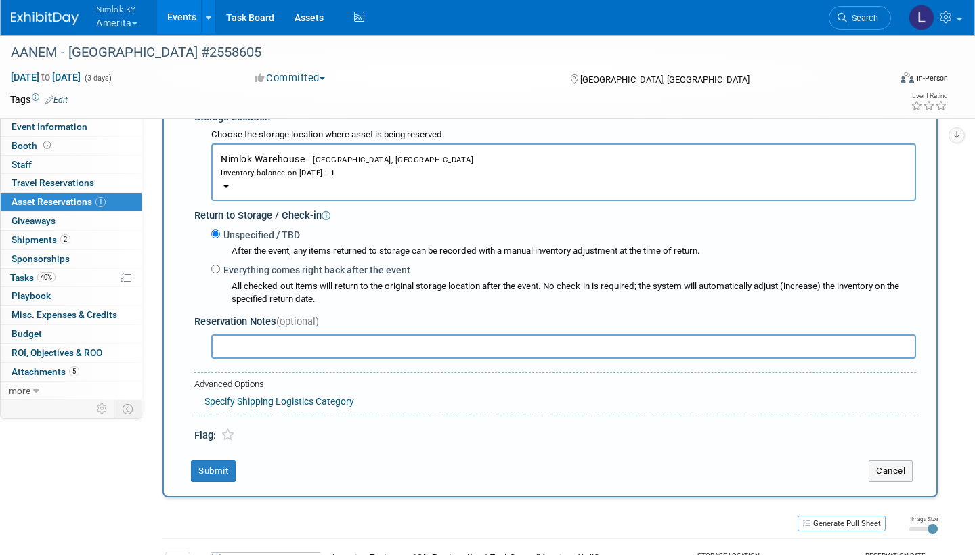
scroll to position [305, 0]
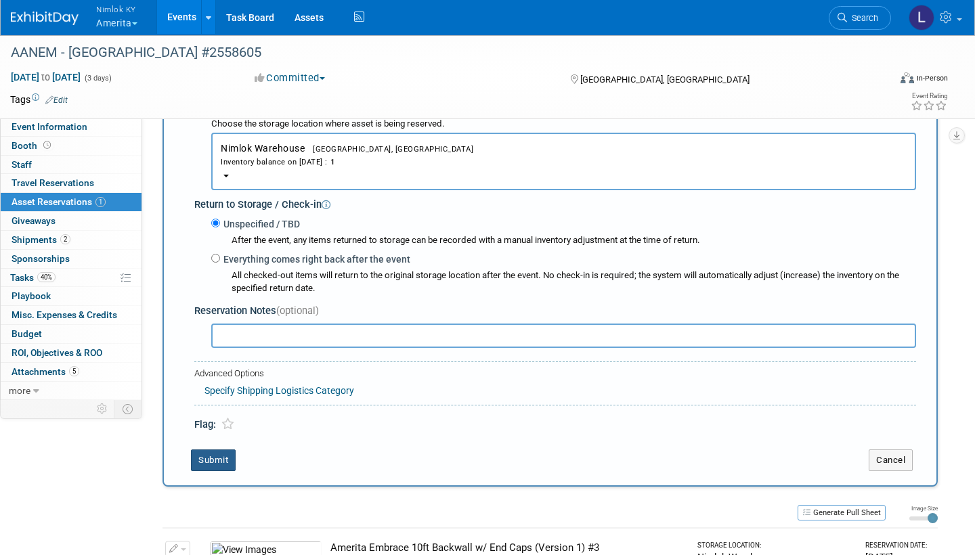
click at [213, 449] on button "Submit" at bounding box center [213, 460] width 45 height 22
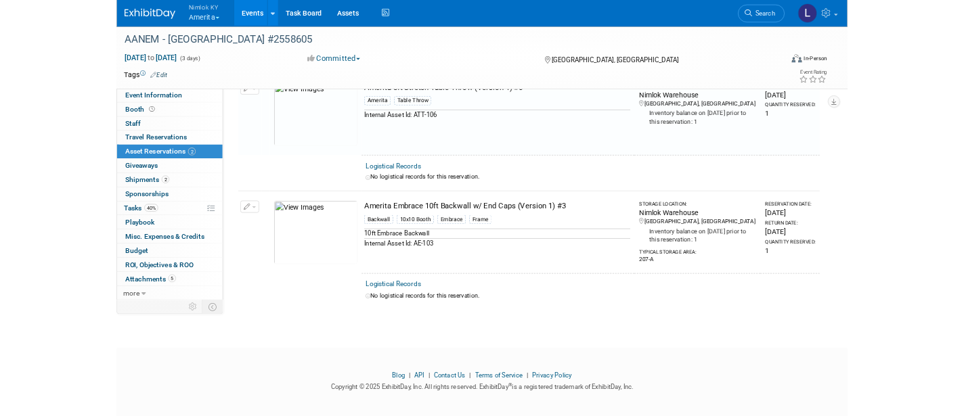
scroll to position [15, 0]
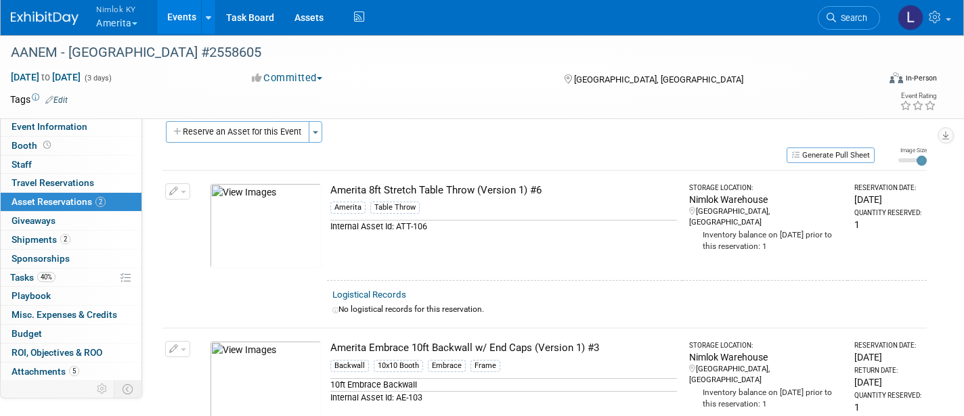
click at [187, 14] on link "Events" at bounding box center [181, 17] width 49 height 34
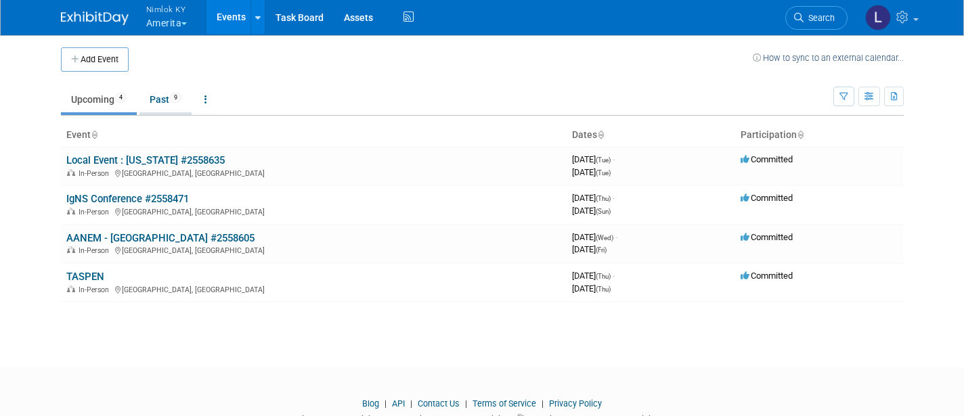
click at [164, 95] on link "Past 9" at bounding box center [165, 100] width 52 height 26
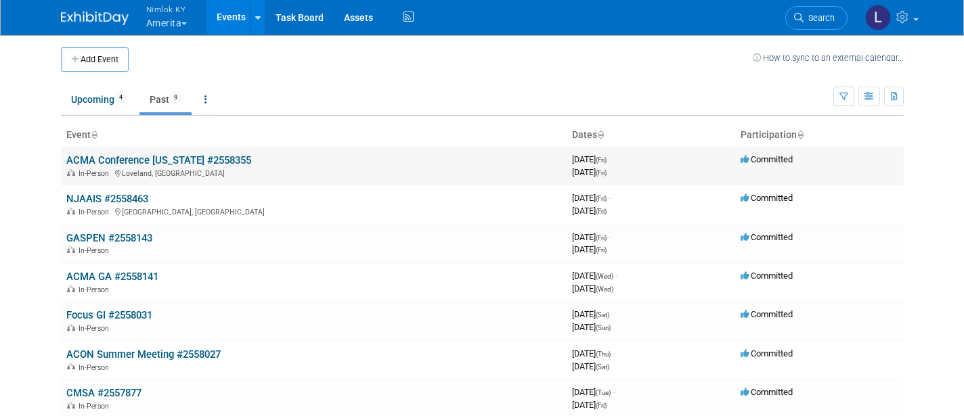
click at [161, 156] on link "ACMA Conference [US_STATE] #2558355" at bounding box center [158, 160] width 185 height 12
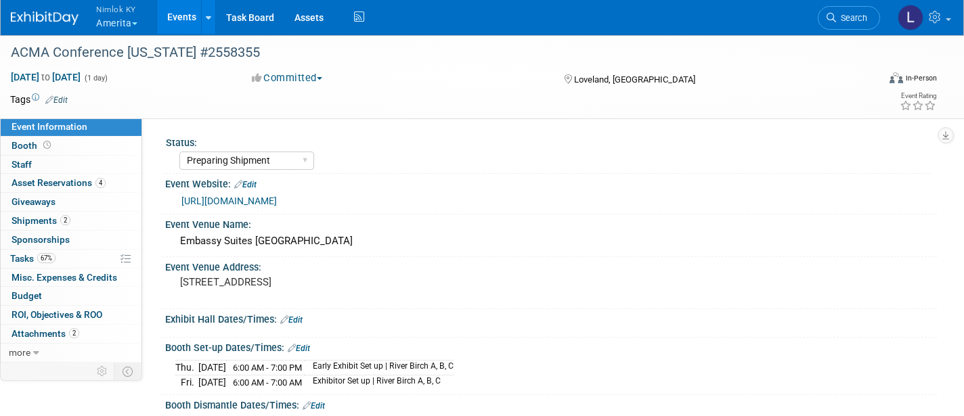
select select "Preparing Shipment"
click at [79, 180] on span "Asset Reservations 4" at bounding box center [59, 182] width 94 height 11
